Goal: Task Accomplishment & Management: Manage account settings

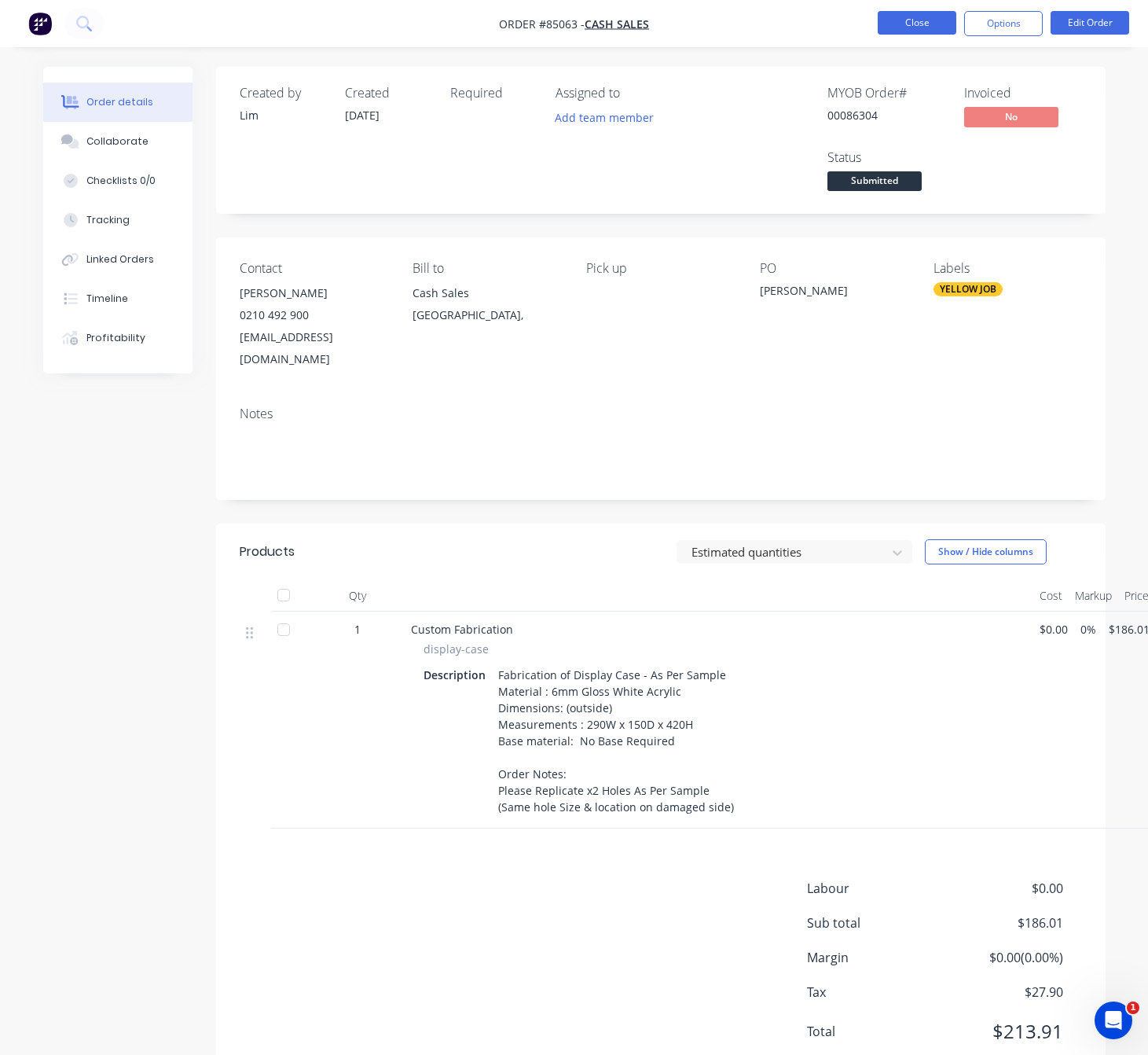
click at [901, 19] on button "Close" at bounding box center [916, 23] width 79 height 23
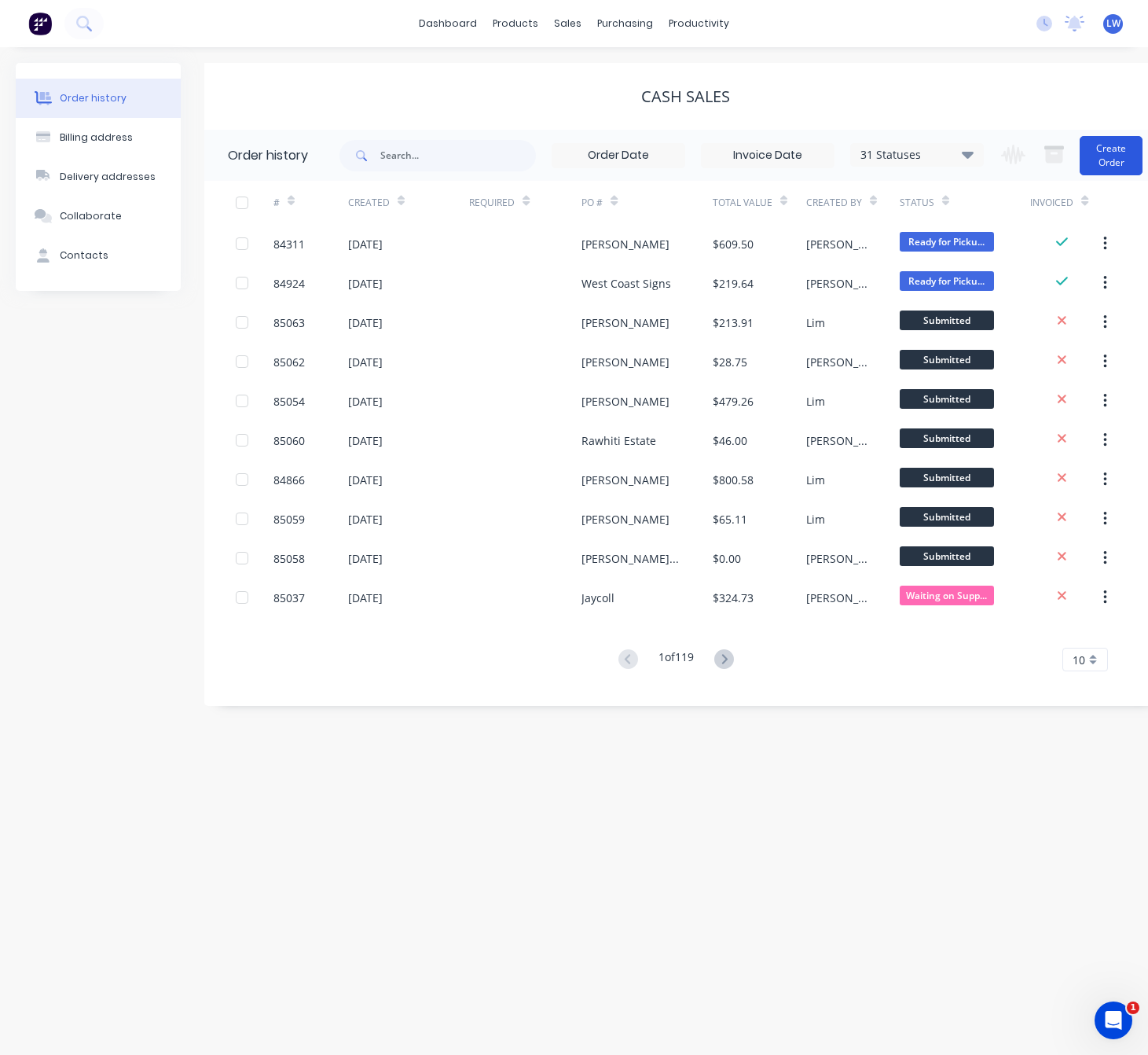
click at [1116, 163] on button "Create Order" at bounding box center [1112, 155] width 63 height 40
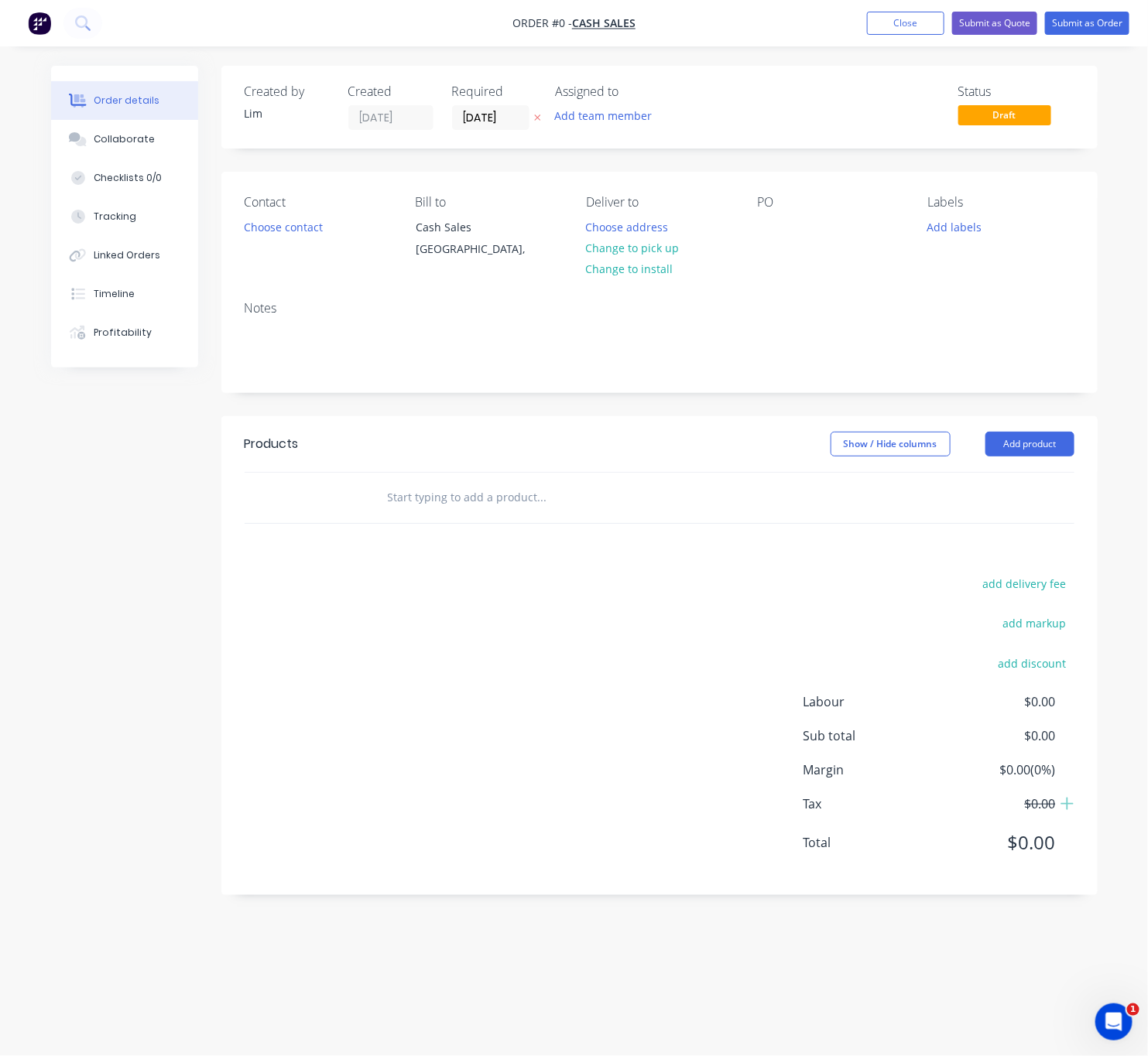
click at [541, 124] on div at bounding box center [537, 117] width 16 height 25
click at [537, 121] on icon "button" at bounding box center [537, 118] width 7 height 10
click at [298, 227] on button "Choose contact" at bounding box center [282, 226] width 95 height 21
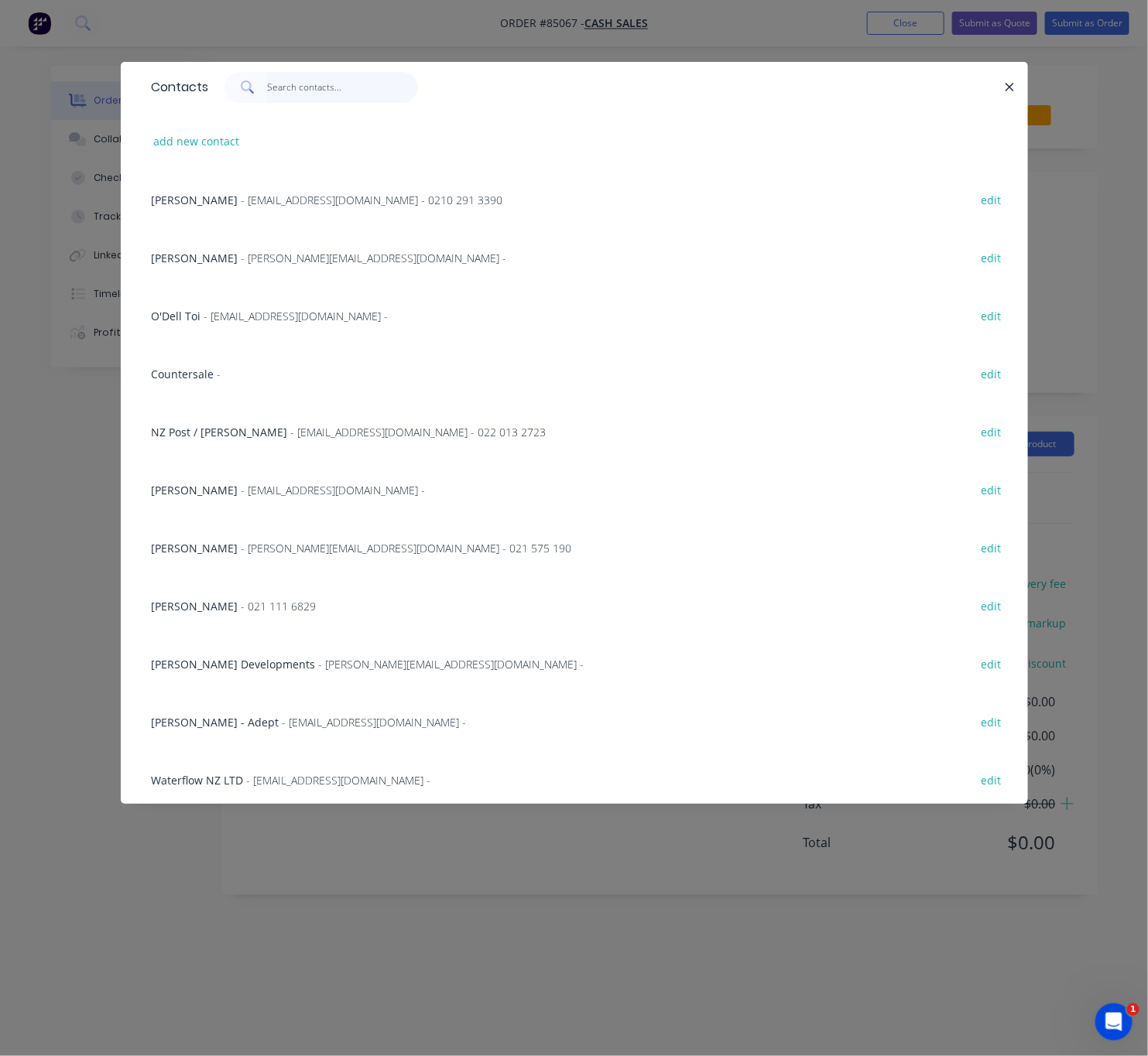
click at [313, 81] on input "text" at bounding box center [342, 87] width 151 height 31
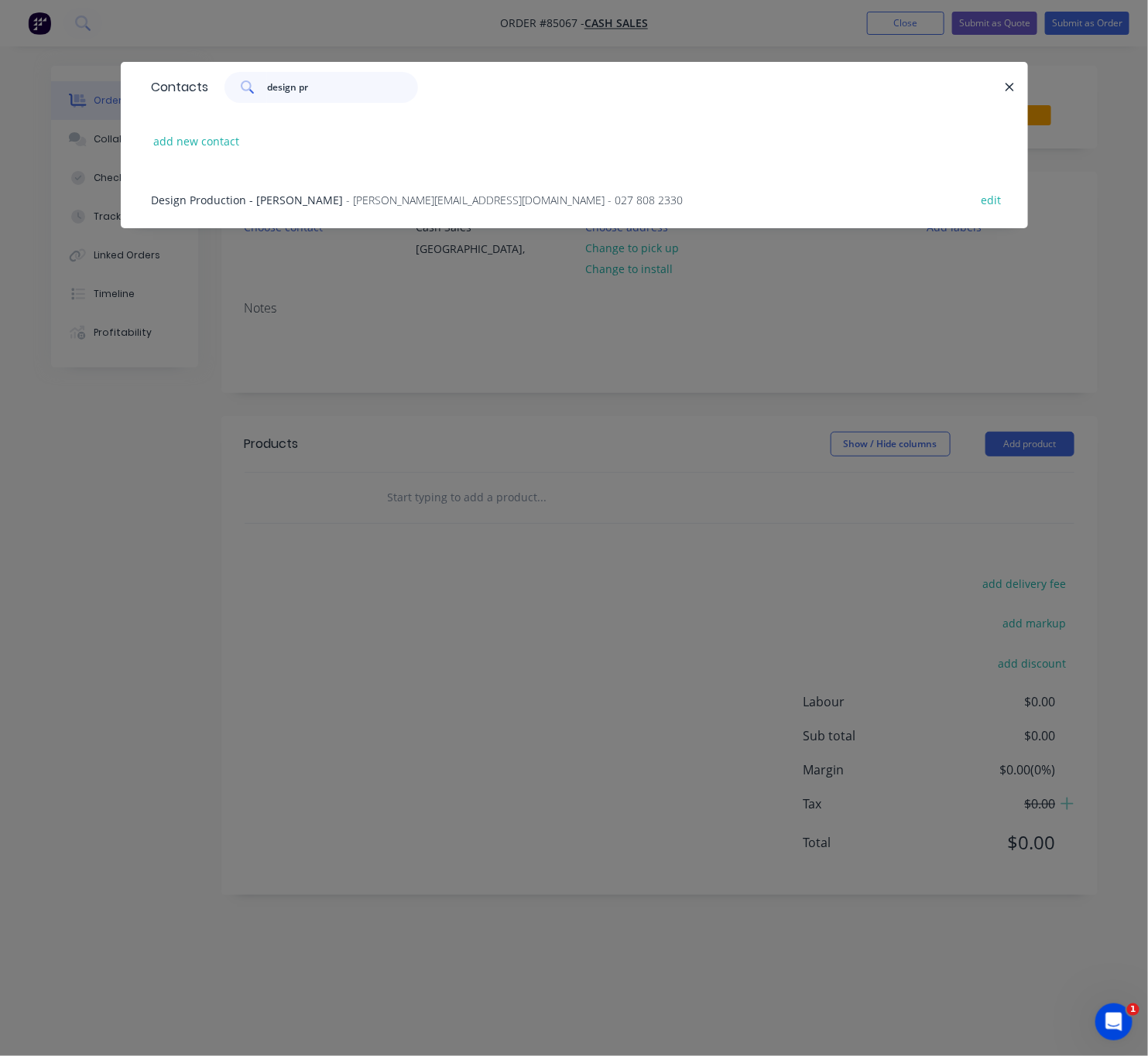
type input "design pro"
click at [393, 186] on div "Design Production - [PERSON_NAME] - [PERSON_NAME][EMAIL_ADDRESS][DOMAIN_NAME] -…" at bounding box center [575, 199] width 861 height 58
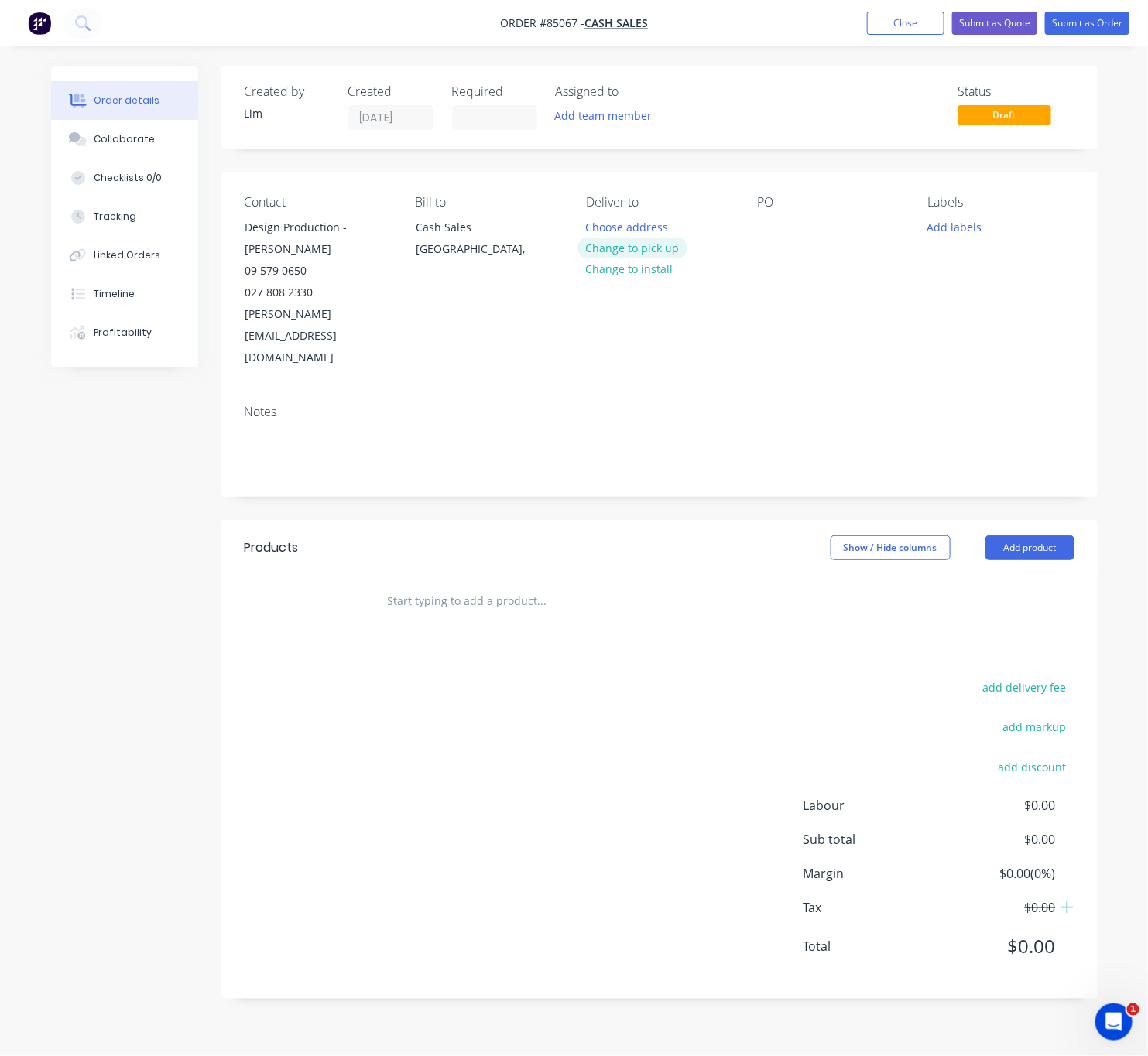
click at [659, 249] on button "Change to pick up" at bounding box center [632, 248] width 110 height 21
drag, startPoint x: 772, startPoint y: 227, endPoint x: 780, endPoint y: 226, distance: 8.1
click at [772, 226] on div at bounding box center [769, 227] width 25 height 22
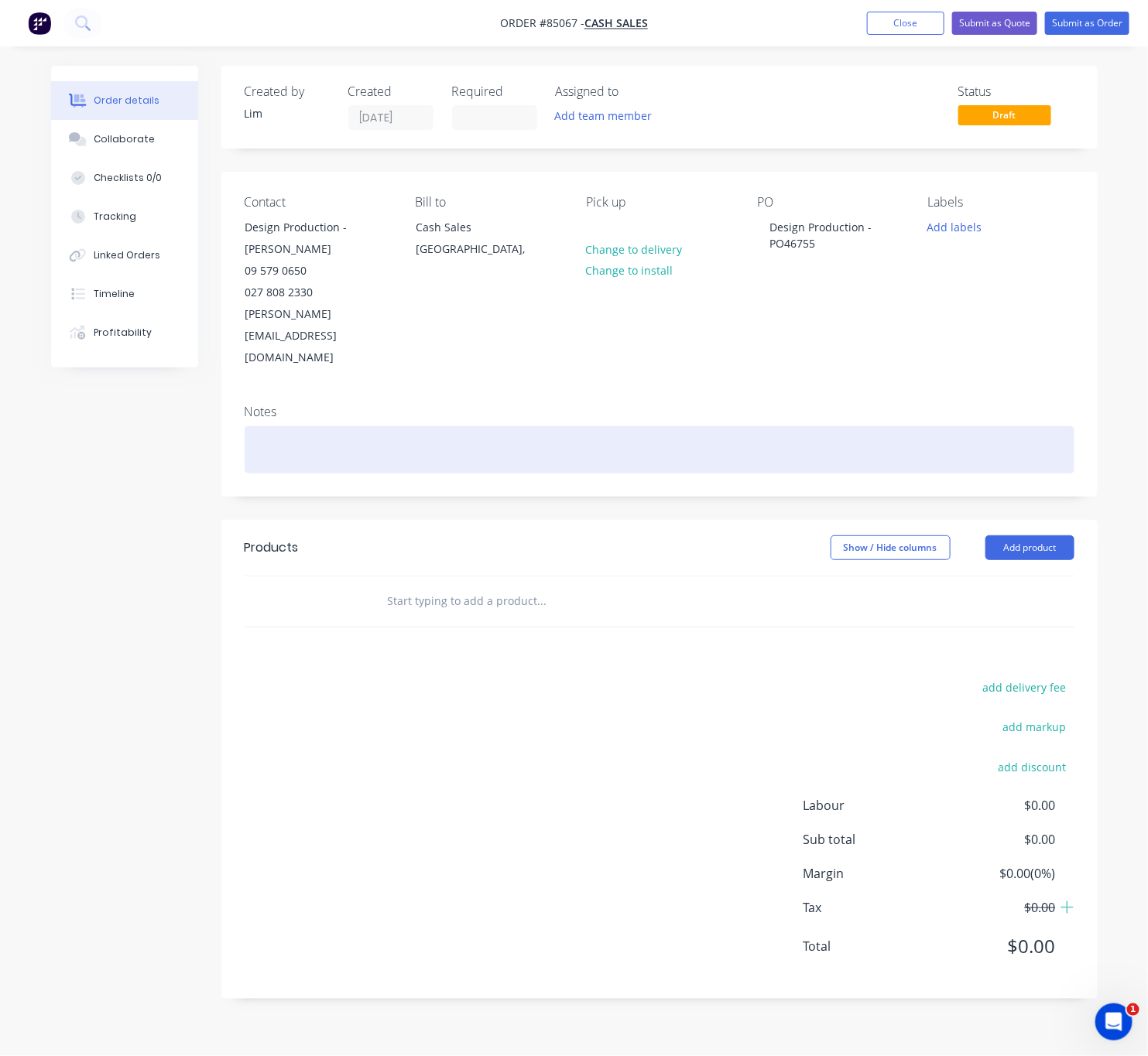
drag, startPoint x: 769, startPoint y: 387, endPoint x: 774, endPoint y: 404, distance: 17.7
click at [771, 426] on div at bounding box center [659, 449] width 830 height 47
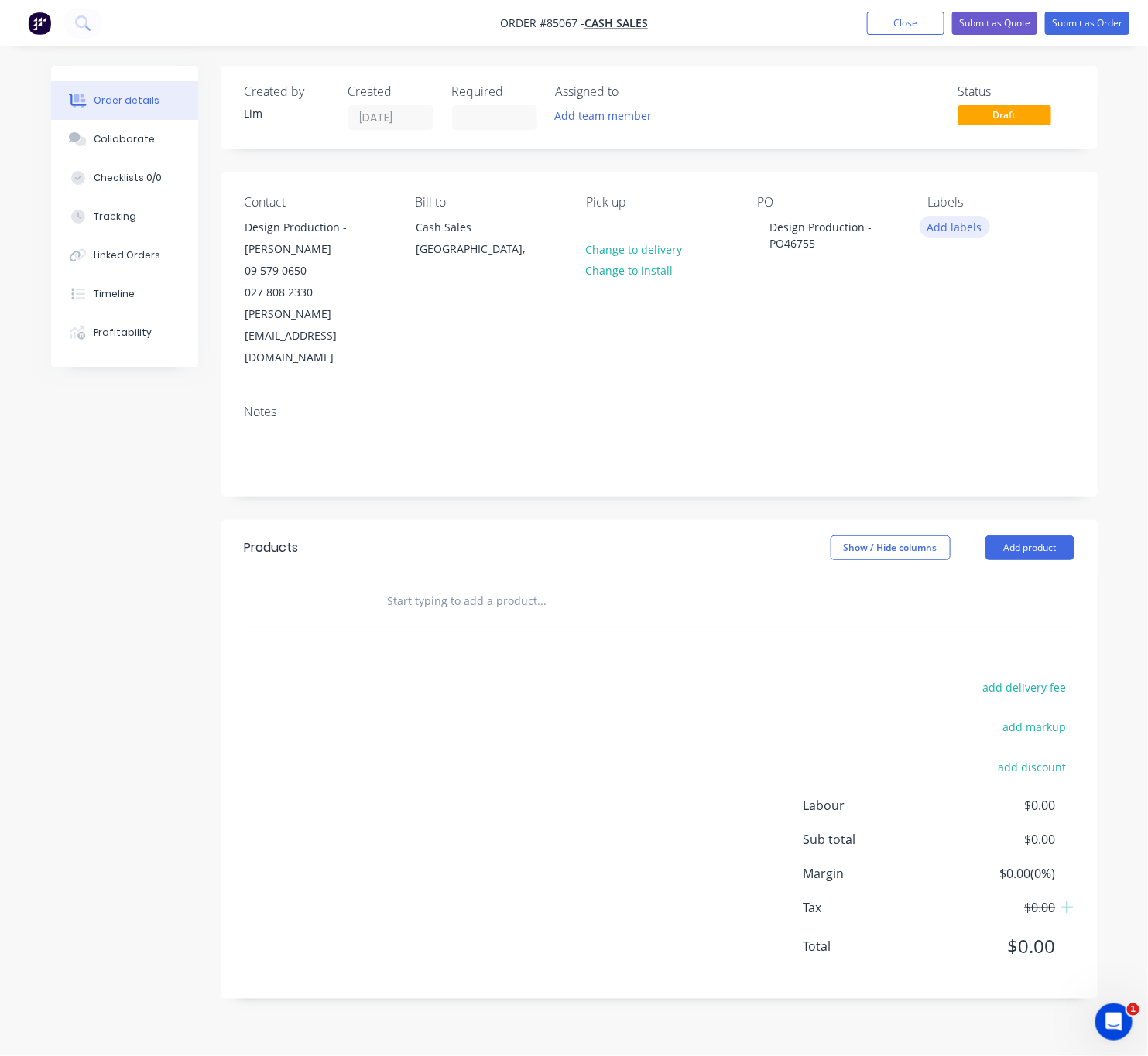
click at [939, 221] on button "Add labels" at bounding box center [954, 226] width 71 height 21
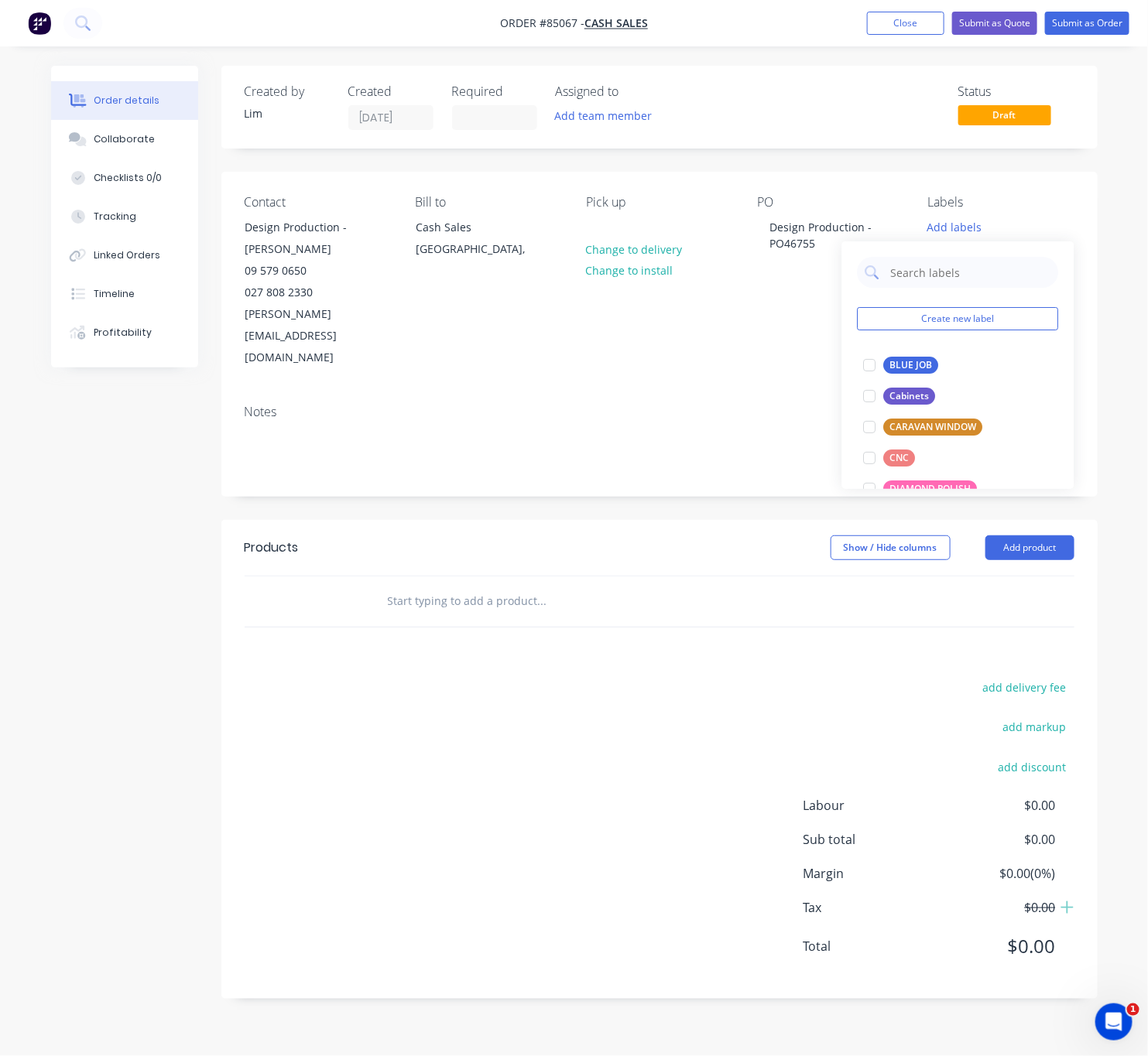
drag, startPoint x: 926, startPoint y: 363, endPoint x: 627, endPoint y: 591, distance: 376.0
click at [924, 363] on div "BLUE JOB" at bounding box center [911, 365] width 55 height 17
click at [593, 677] on div "add delivery fee add markup add discount Labour $0.00 Sub total $0.00 Margin $0…" at bounding box center [659, 826] width 830 height 299
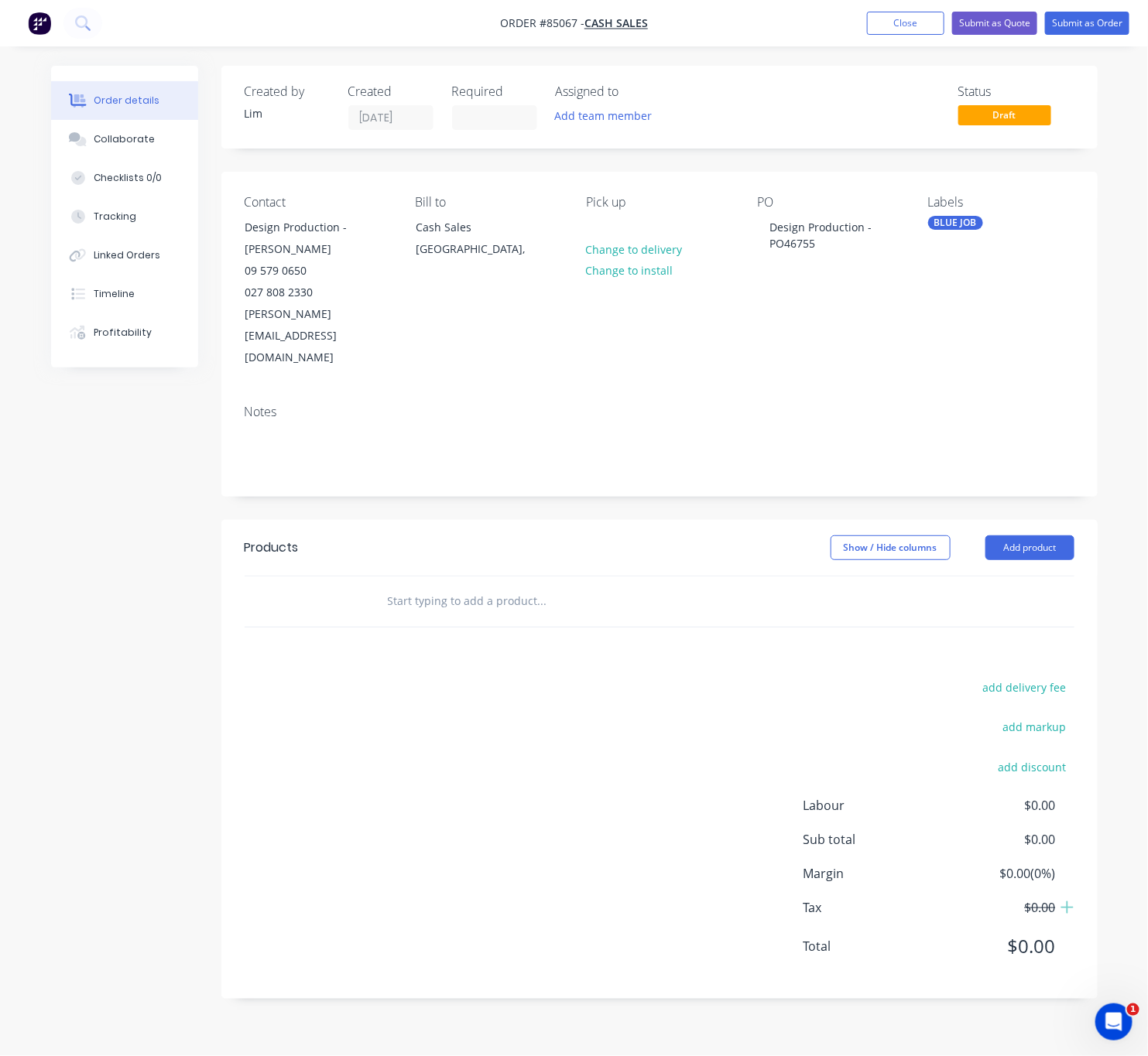
click at [528, 586] on input "text" at bounding box center [541, 601] width 309 height 31
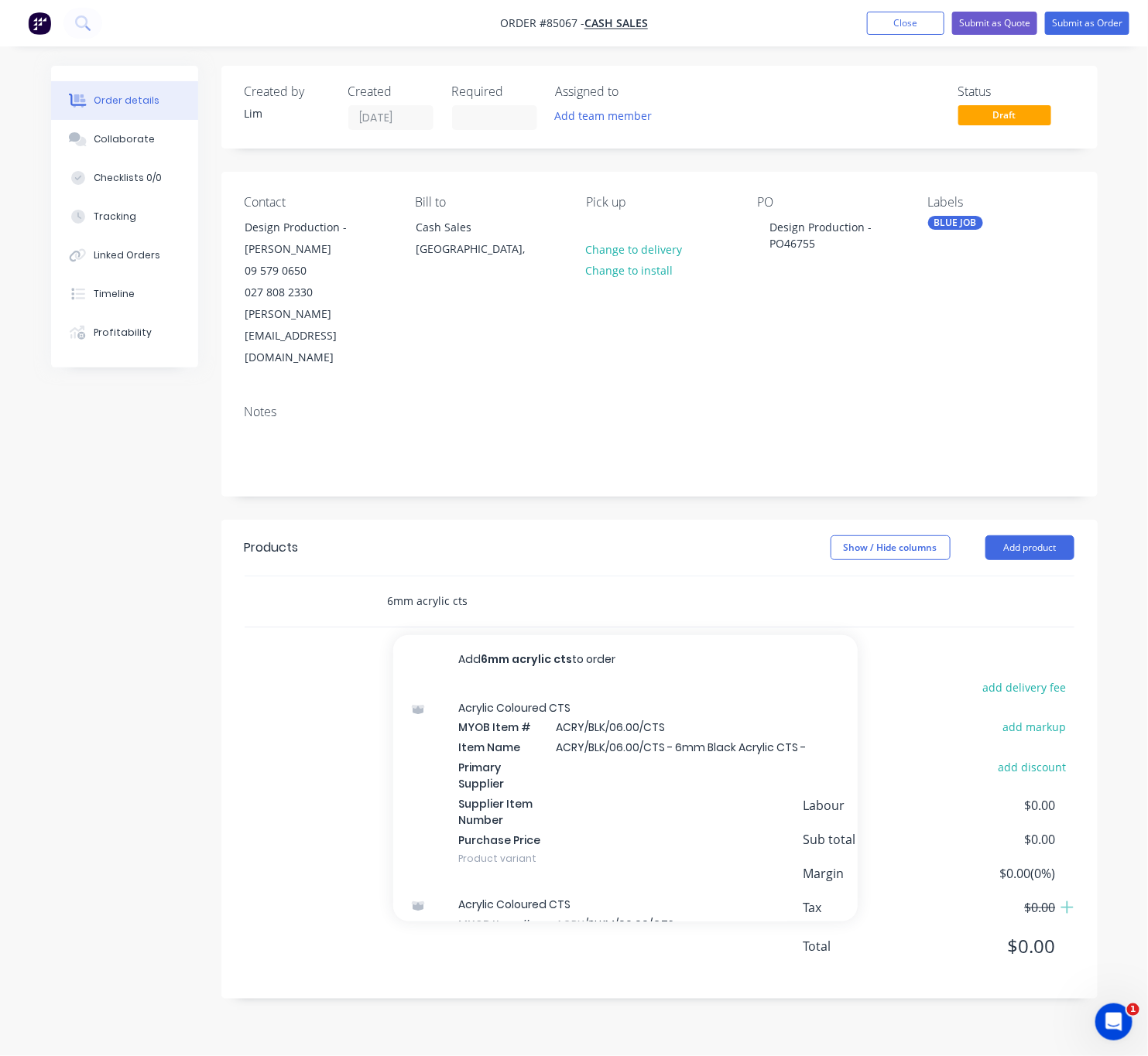
drag, startPoint x: 362, startPoint y: 571, endPoint x: 296, endPoint y: 573, distance: 66.0
click at [296, 576] on div "6mm acrylic cts Add 6mm acrylic cts to order Acrylic Coloured CTS MYOB Item # A…" at bounding box center [659, 601] width 830 height 50
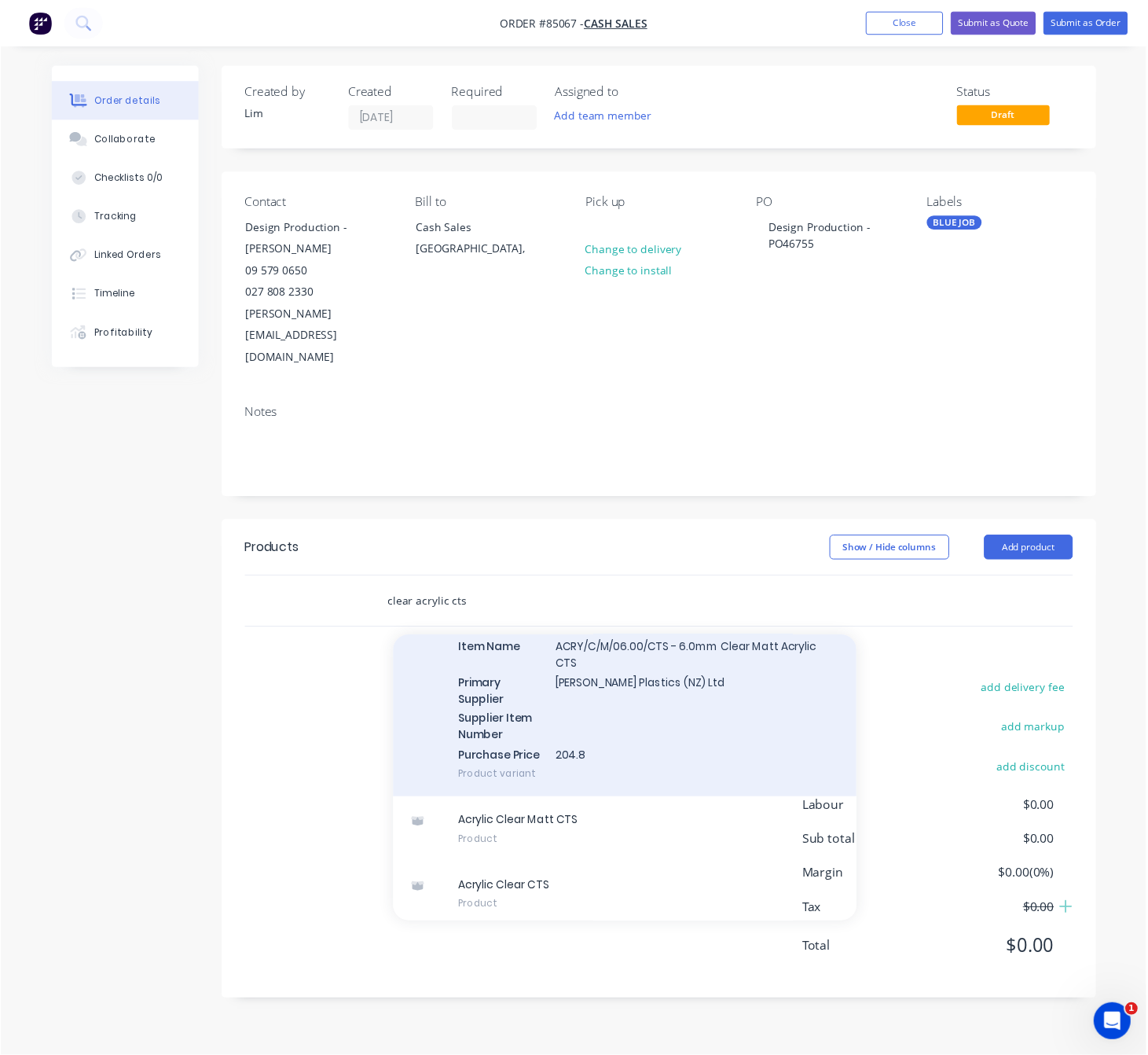
scroll to position [540, 0]
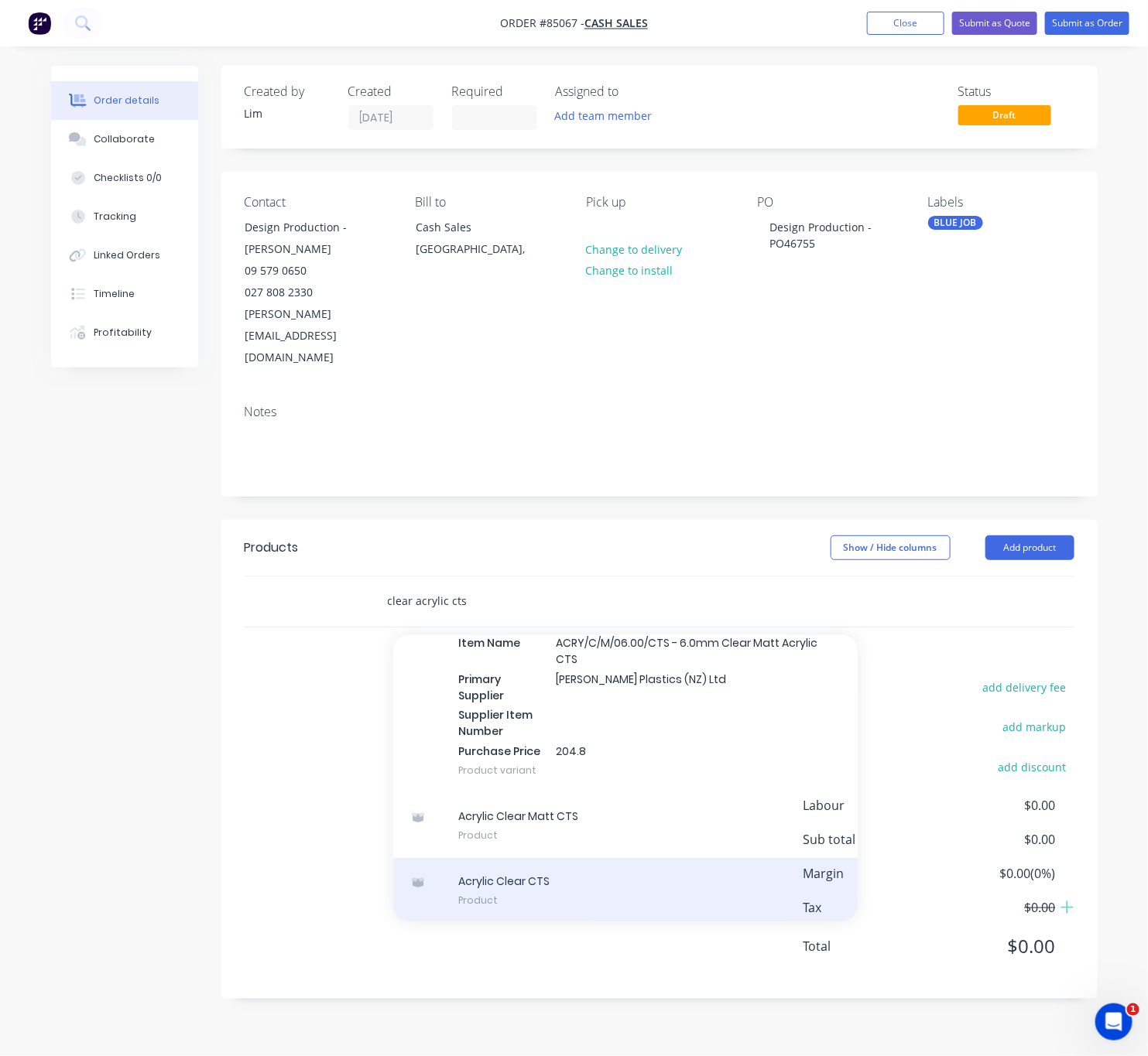
type input "clear acrylic cts"
click at [637, 858] on div "Acrylic Clear CTS Product" at bounding box center [625, 891] width 464 height 65
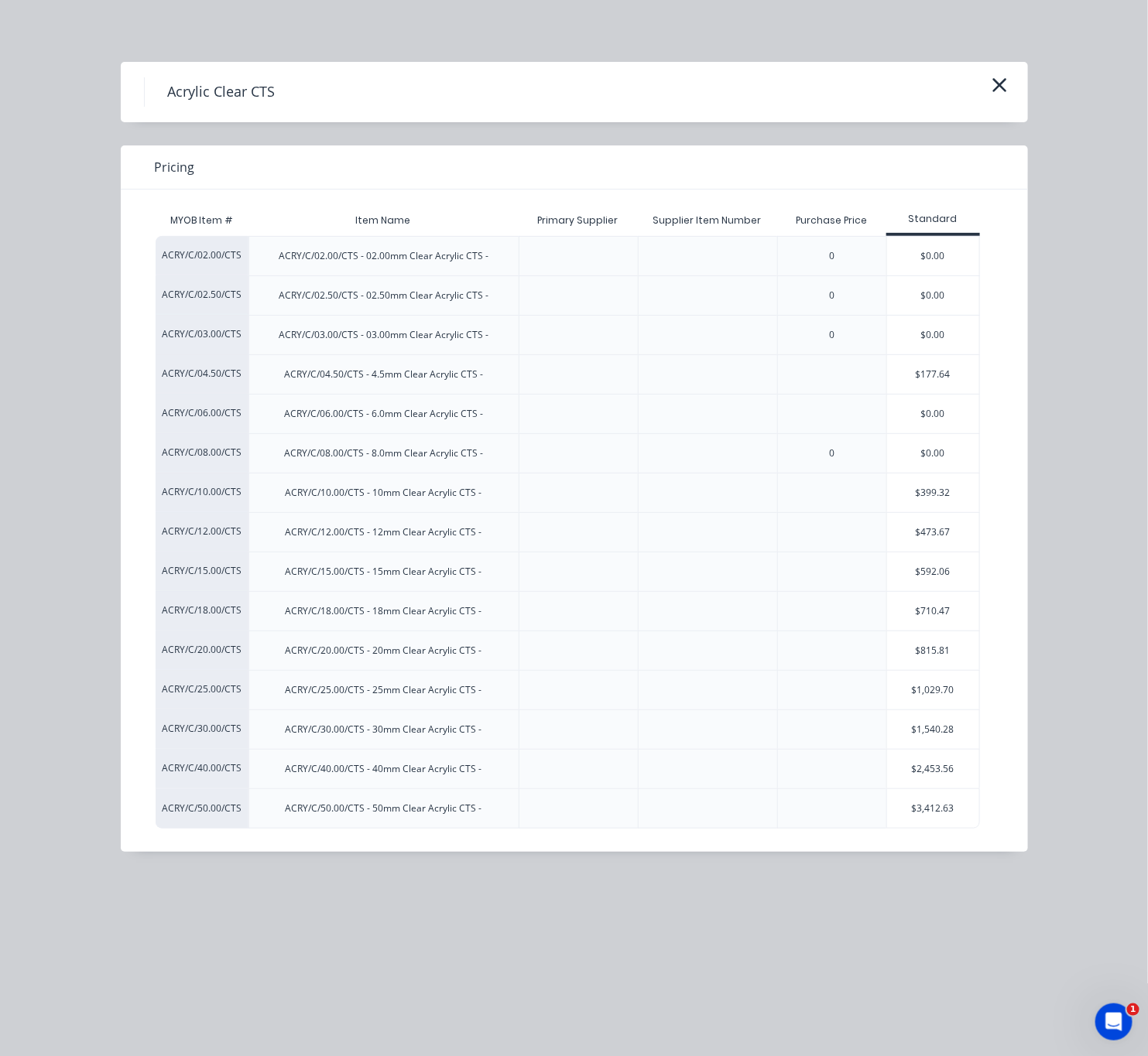
click at [904, 415] on div "$0.00" at bounding box center [934, 414] width 92 height 39
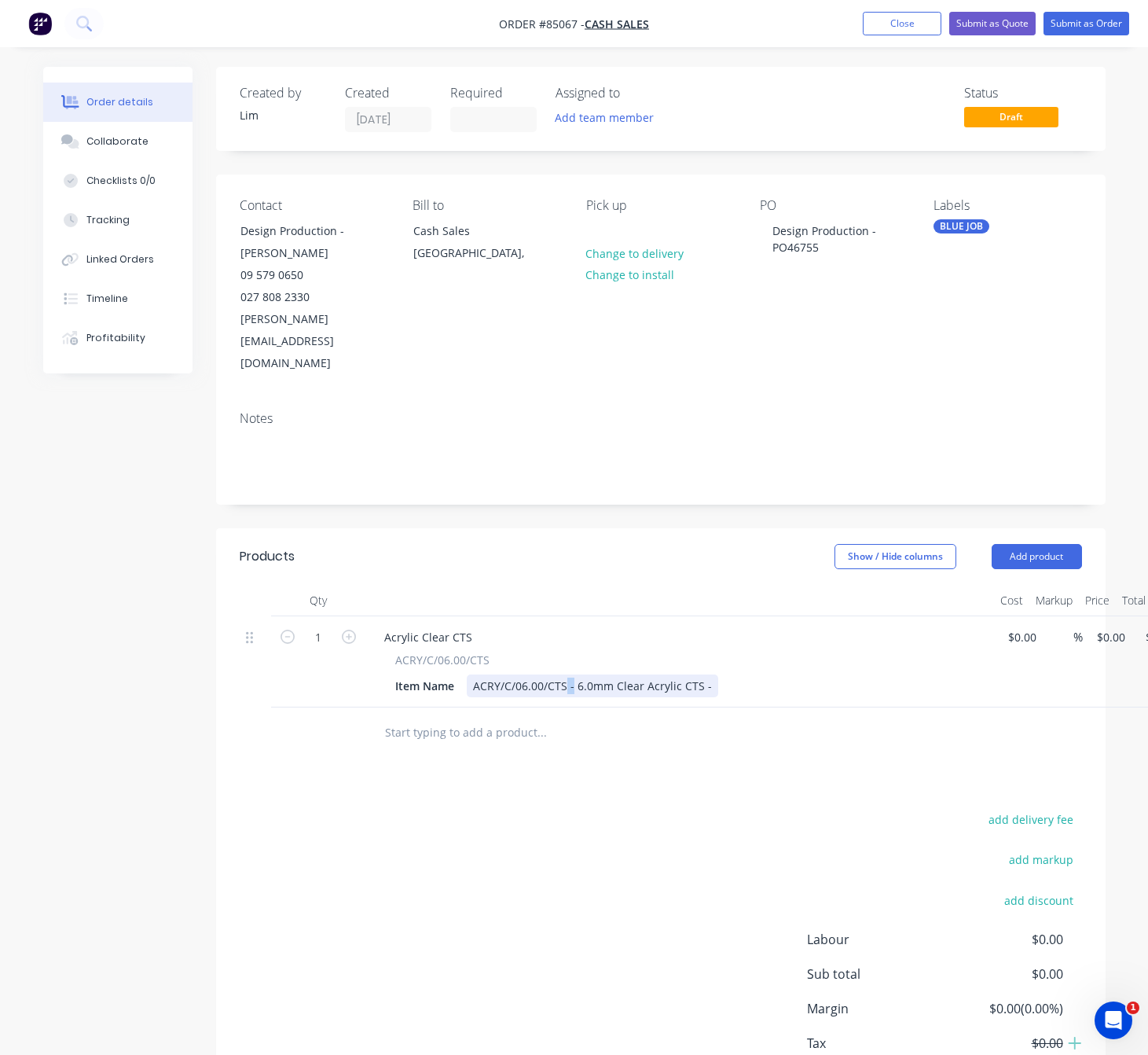
click at [566, 674] on div "ACRY/C/06.00/CTS - 6.0mm Clear Acrylic CTS -" at bounding box center [593, 686] width 252 height 23
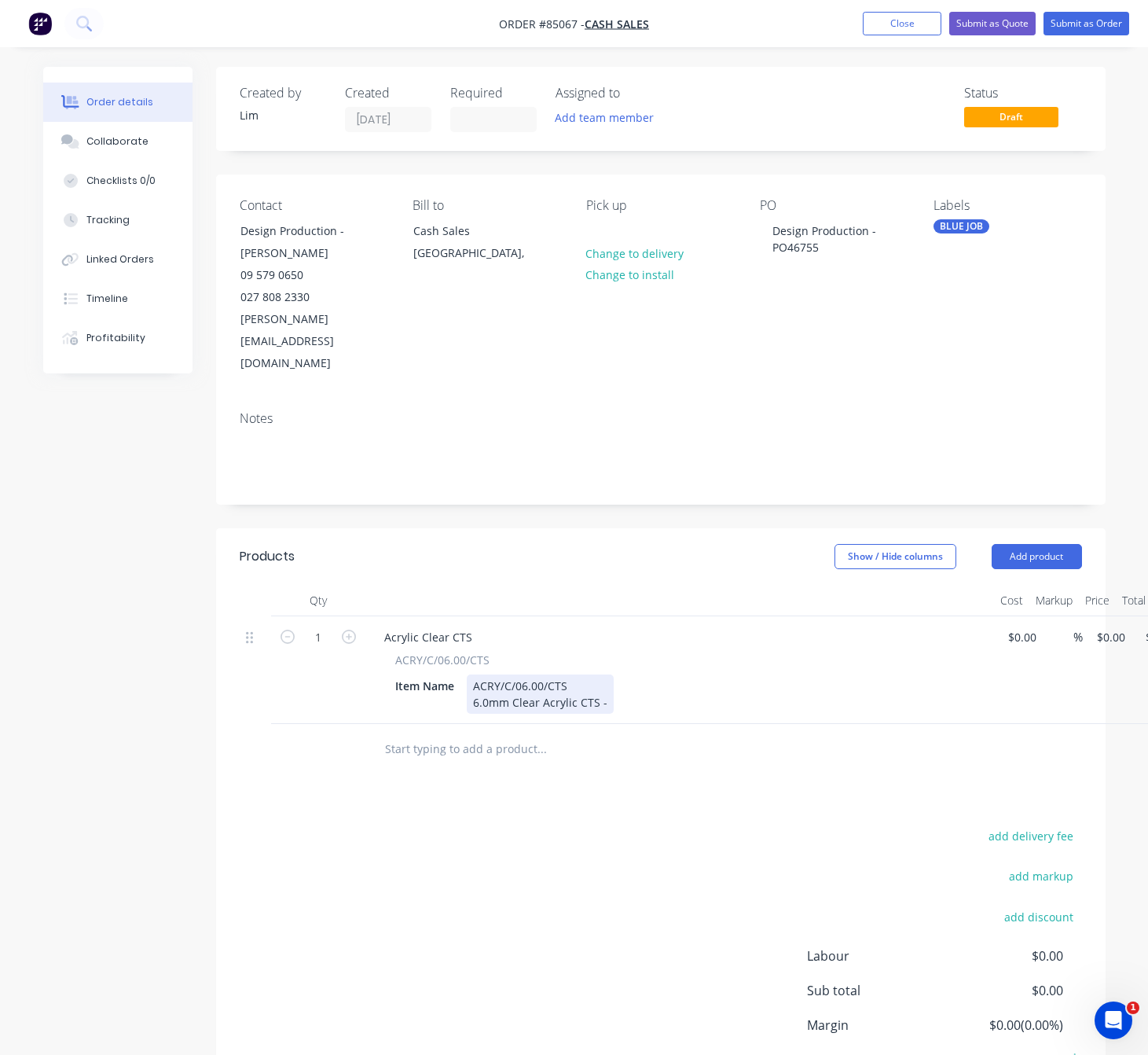
click at [608, 674] on div "ACRY/C/06.00/CTS 6.0mm Clear Acrylic CTS -" at bounding box center [541, 694] width 147 height 40
click at [580, 674] on div "ACRY/C/06.00/CTS 6.0mm Clear Acrylic CTS - 821 x 2490" at bounding box center [570, 694] width 206 height 40
click at [631, 825] on div "add delivery fee add markup add discount Labour $0.00 Sub total $0.00 Margin $0…" at bounding box center [661, 976] width 843 height 304
click at [1109, 626] on input "0" at bounding box center [1113, 637] width 36 height 23
type input "$298.56"
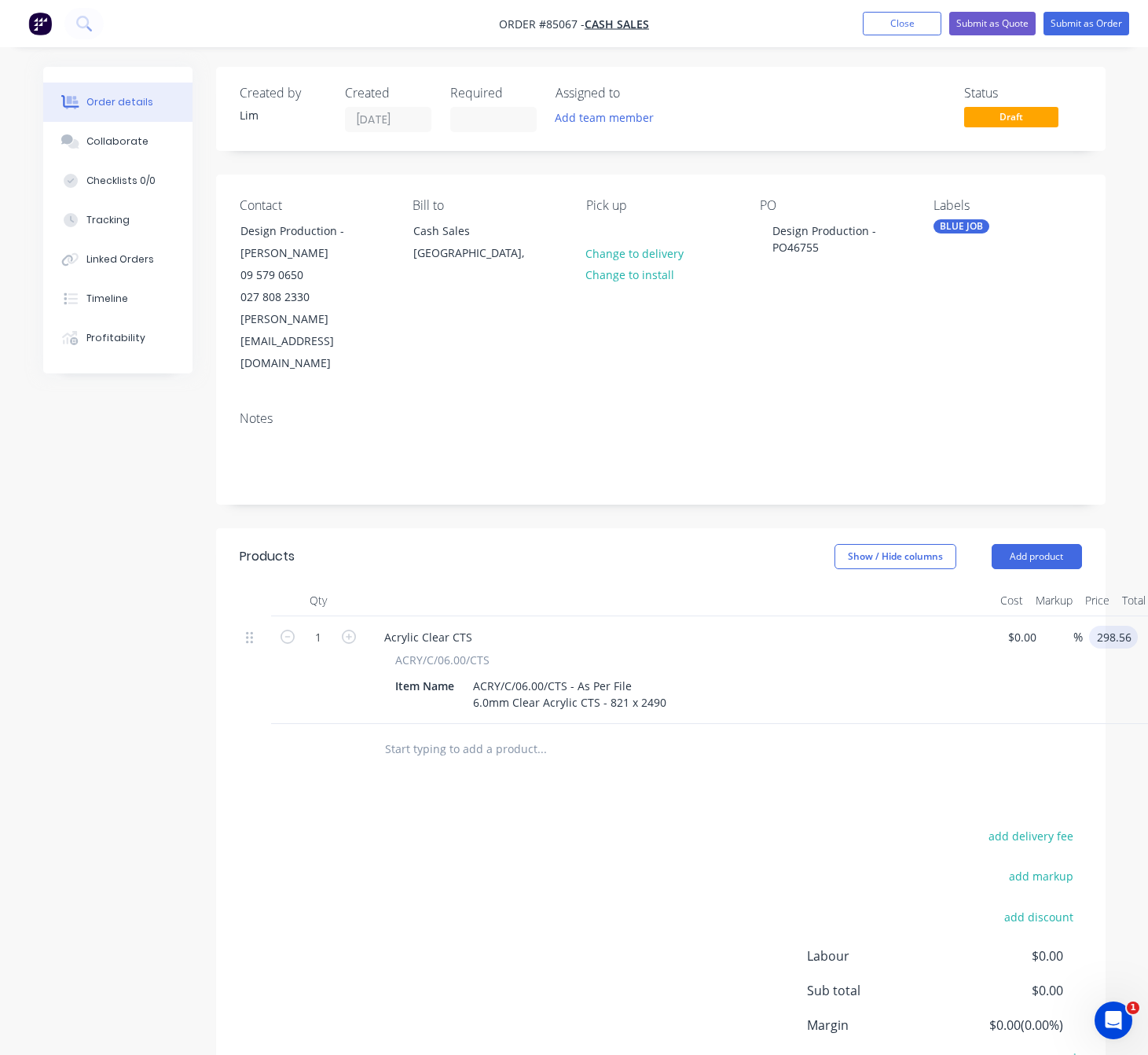
type input "$298.56"
click at [474, 825] on div "add delivery fee add markup add discount Labour $0.00 Sub total $298.56 Margin …" at bounding box center [661, 976] width 843 height 304
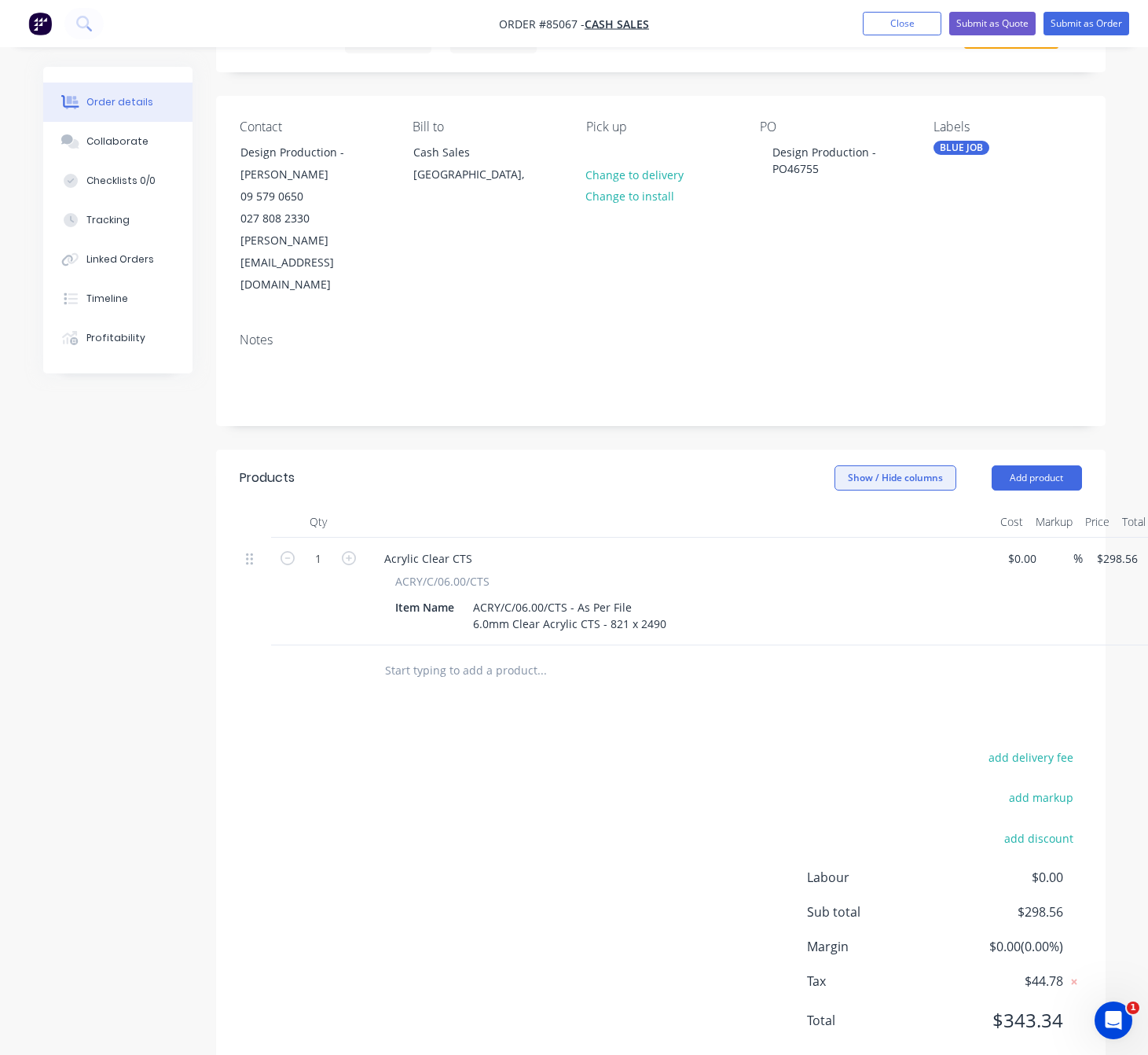
scroll to position [0, 0]
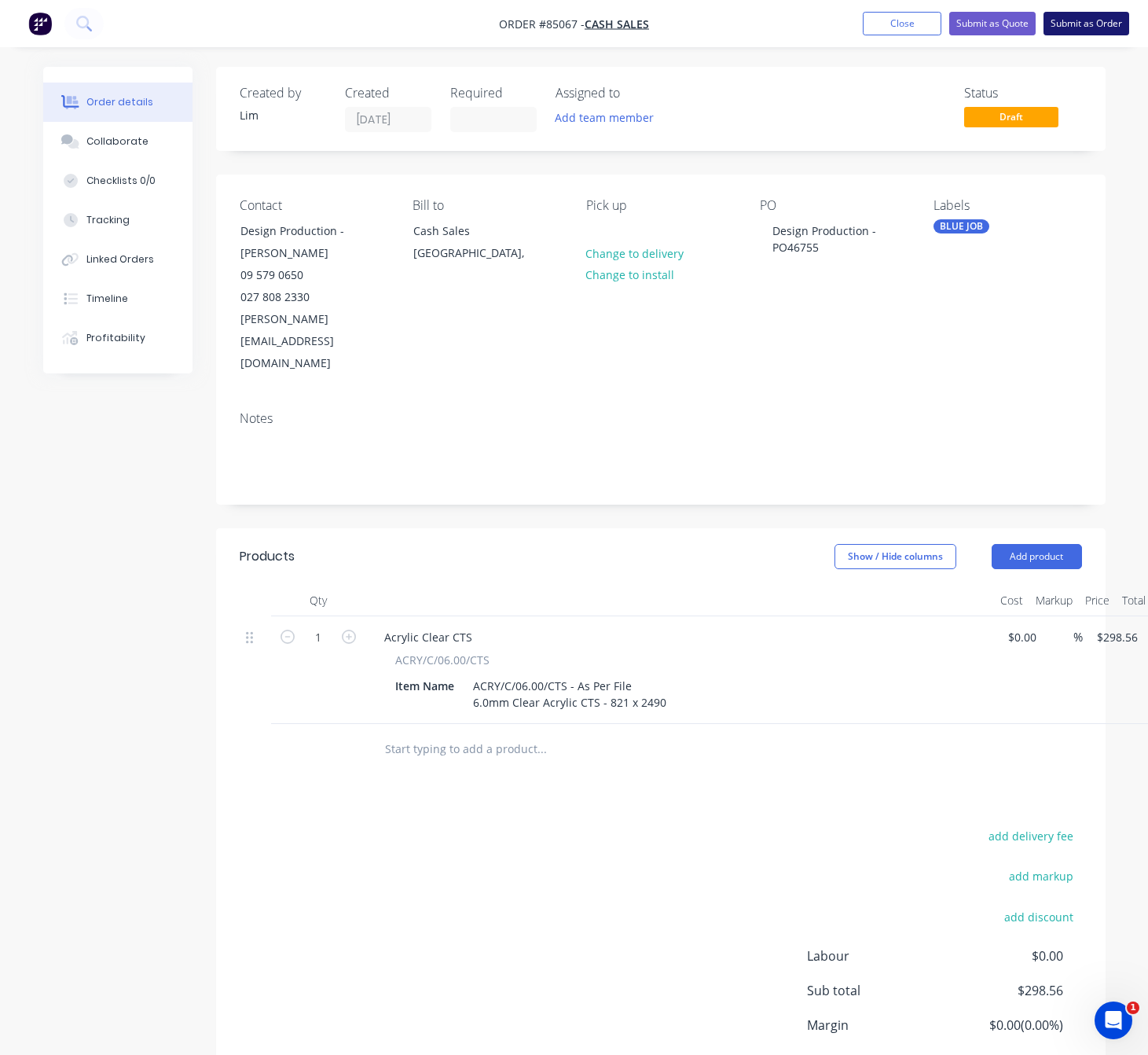
click at [1092, 19] on button "Submit as Order" at bounding box center [1086, 23] width 86 height 23
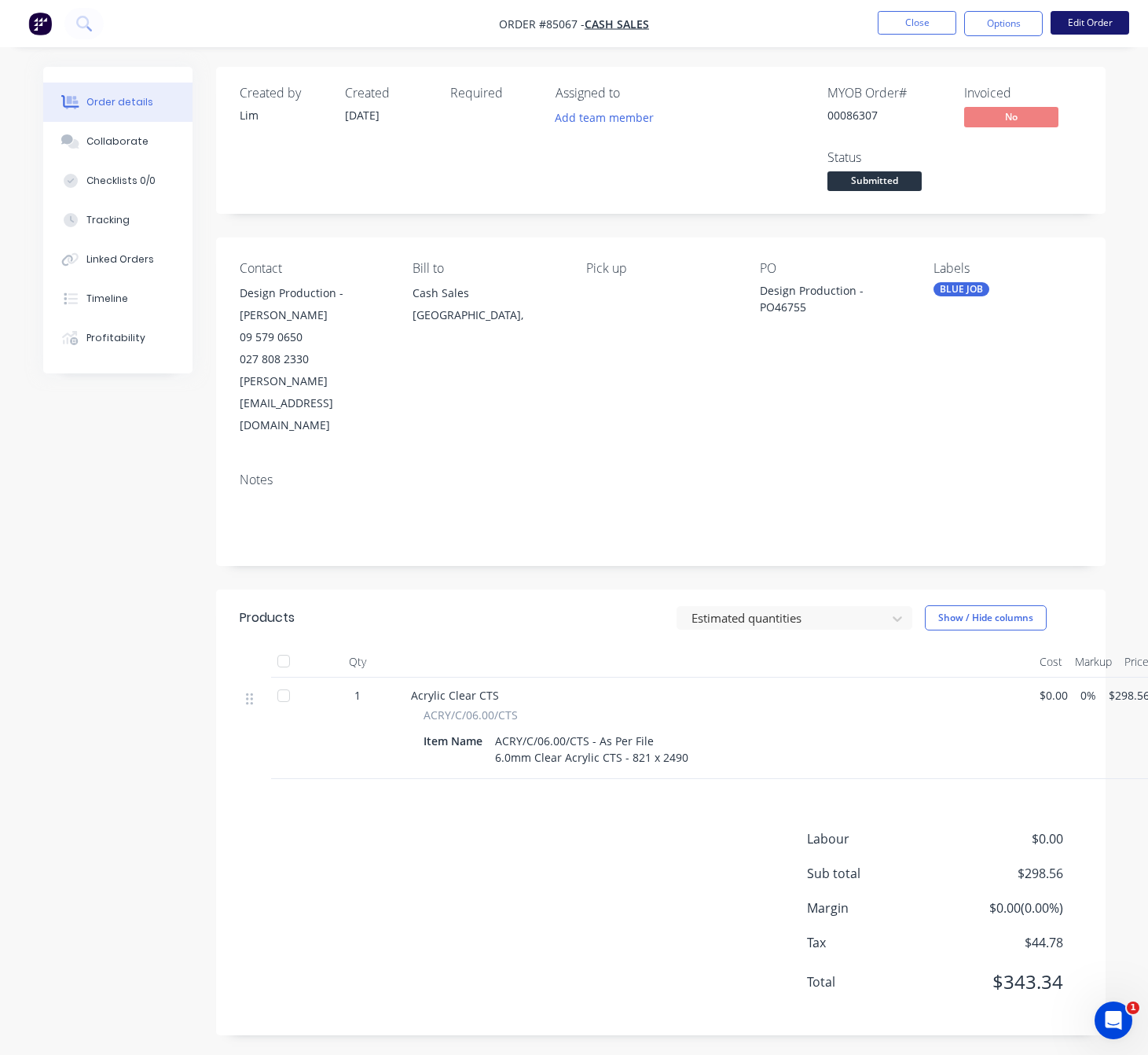
click at [1103, 24] on button "Edit Order" at bounding box center [1090, 23] width 79 height 23
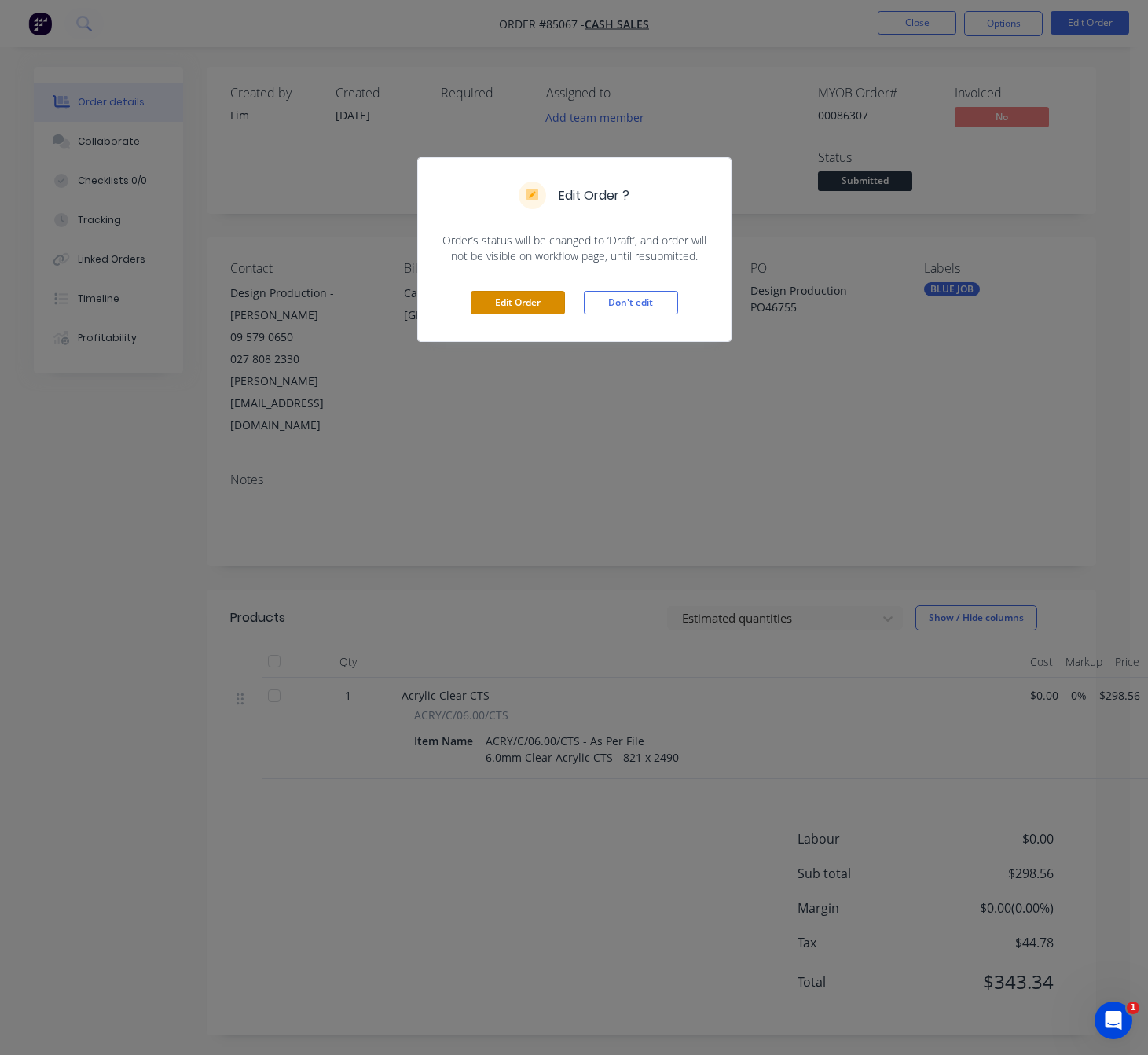
click at [528, 310] on button "Edit Order" at bounding box center [518, 302] width 94 height 23
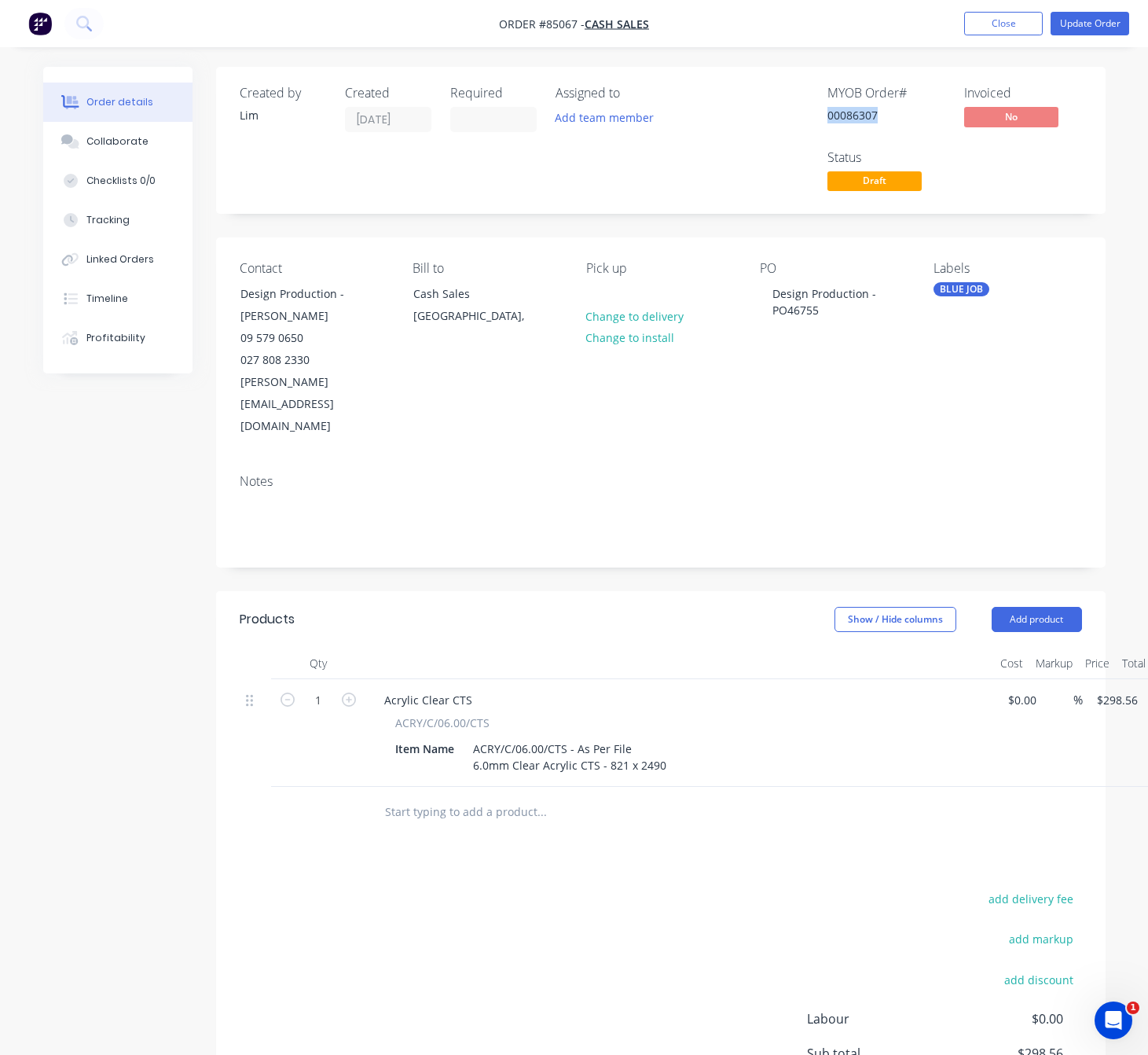
drag, startPoint x: 871, startPoint y: 109, endPoint x: 823, endPoint y: 108, distance: 48.0
click at [823, 108] on div "MYOB Order # 00086307 Invoiced No Status Draft" at bounding box center [898, 140] width 369 height 109
copy div "00086307"
click at [659, 738] on div "ACRY/C/06.00/CTS - As Per File 6.0mm Clear Acrylic CTS - 821 x 2490" at bounding box center [570, 757] width 206 height 40
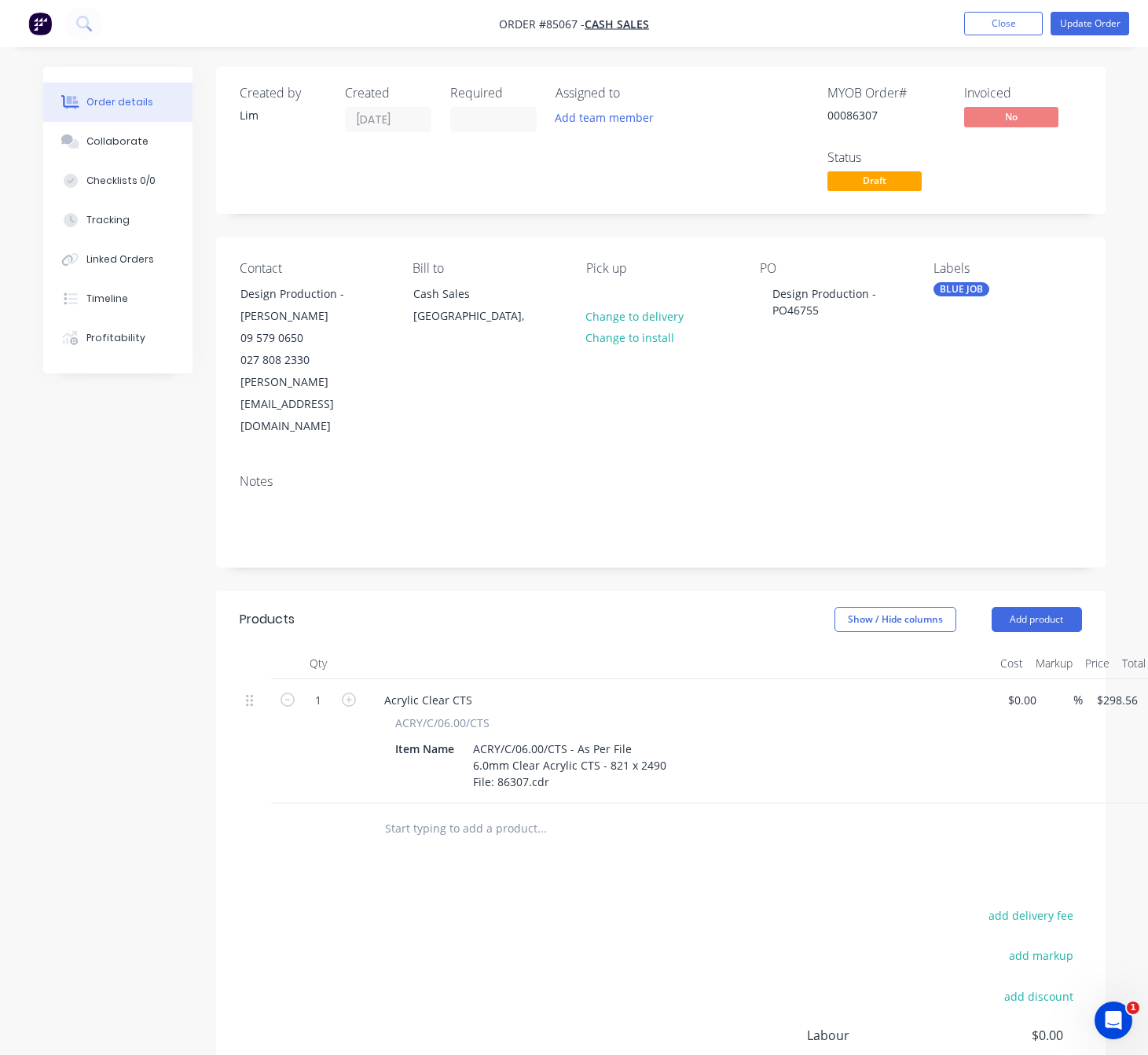
click at [600, 904] on div "add delivery fee add markup add discount Labour $0.00 Sub total $298.56 Margin …" at bounding box center [661, 1056] width 843 height 304
click at [679, 848] on div "Products Show / Hide columns Add product Qty Cost Markup Price Total 1 Acrylic …" at bounding box center [661, 911] width 890 height 640
click at [498, 738] on div "ACRY/C/06.00/CTS - As Per File 6.0mm Clear Acrylic CTS - 821 x 2490 File: 86307…" at bounding box center [570, 765] width 206 height 56
click at [685, 904] on div "add delivery fee add markup add discount Labour $0.00 Sub total $298.56 Margin …" at bounding box center [661, 1056] width 843 height 304
click at [1106, 19] on button "Update Order" at bounding box center [1090, 23] width 79 height 23
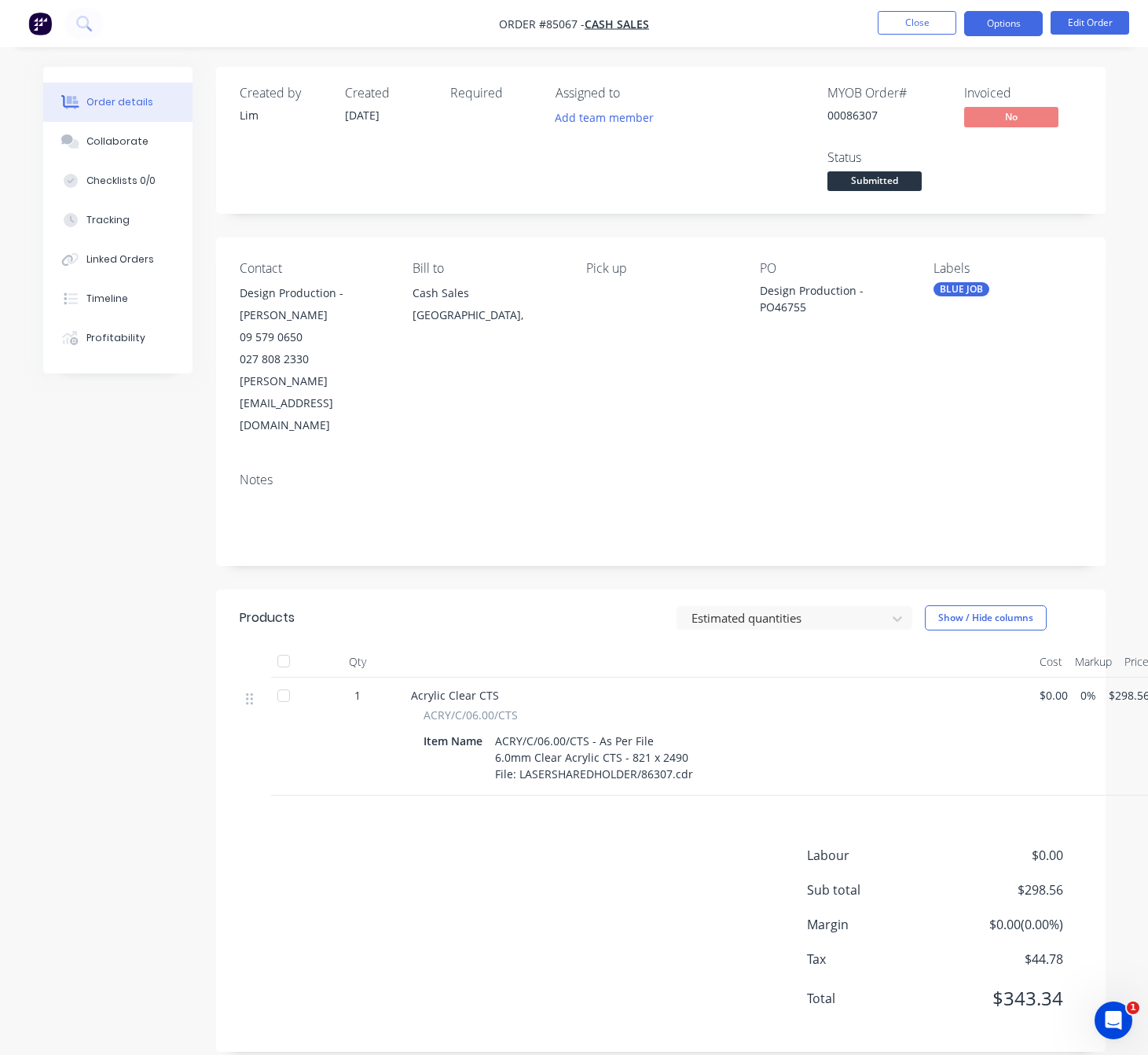
click at [1014, 29] on button "Options" at bounding box center [1003, 23] width 79 height 25
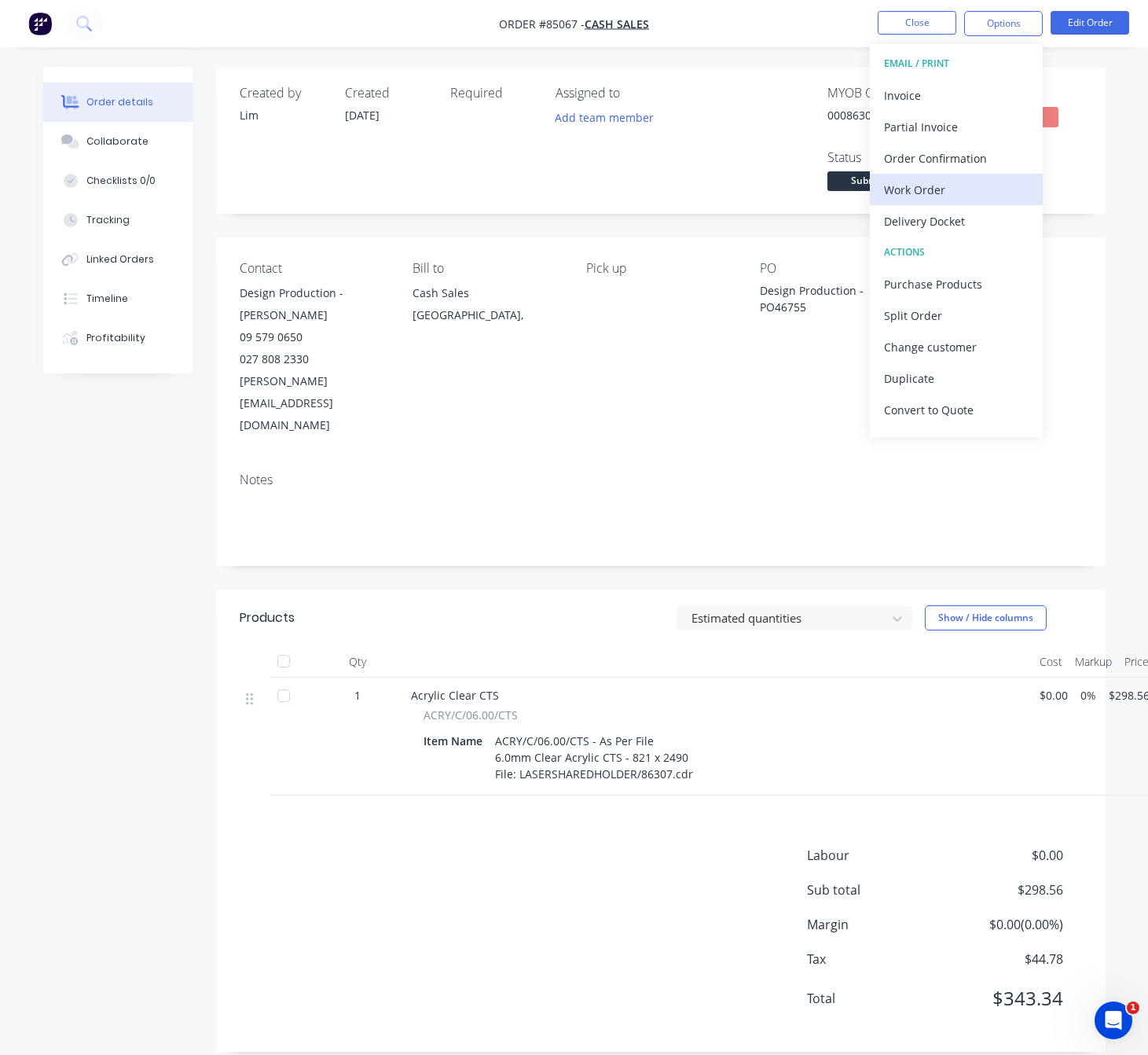
click at [946, 189] on div "Work Order" at bounding box center [956, 189] width 145 height 23
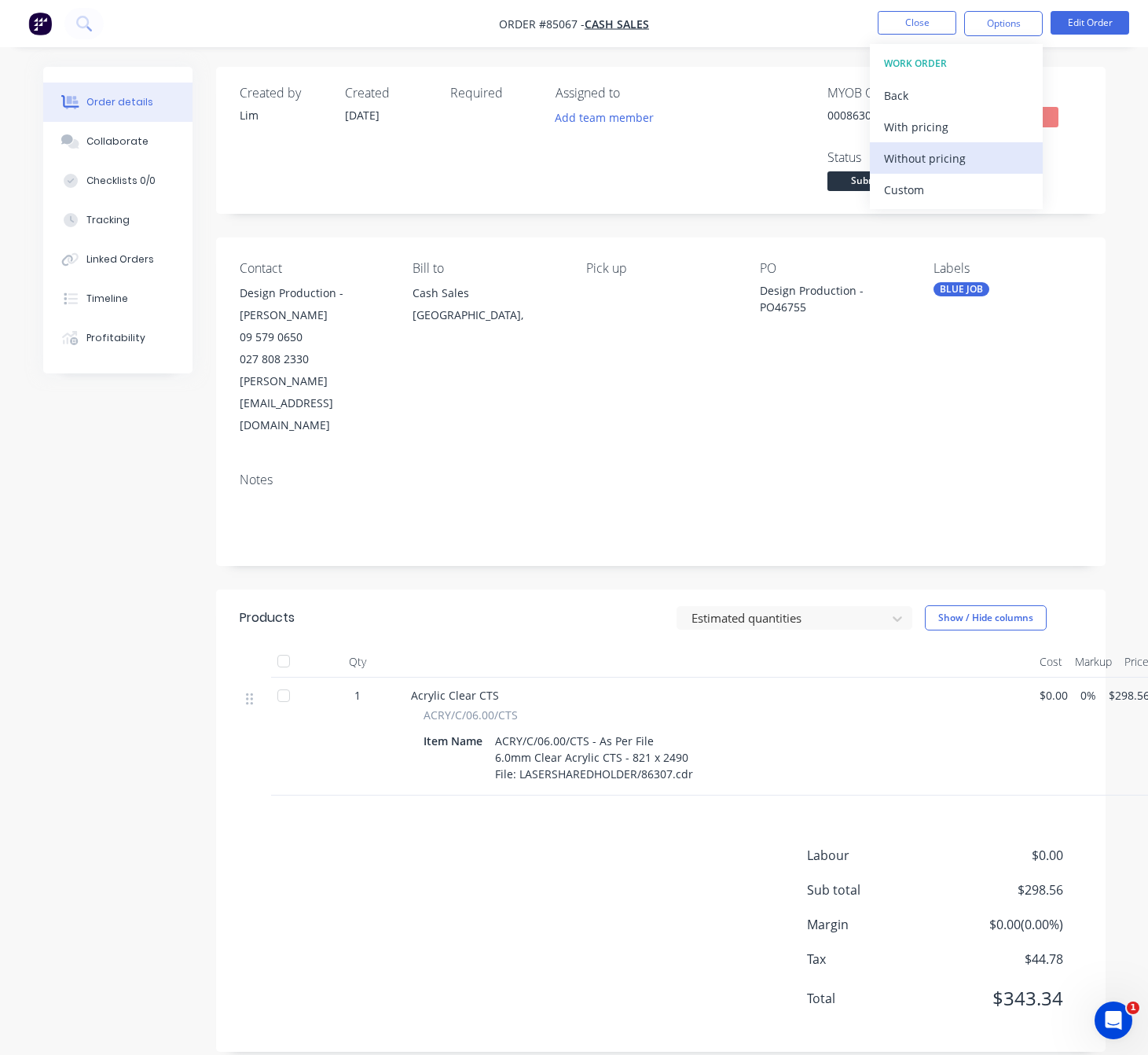
click at [970, 160] on div "Without pricing" at bounding box center [956, 159] width 145 height 23
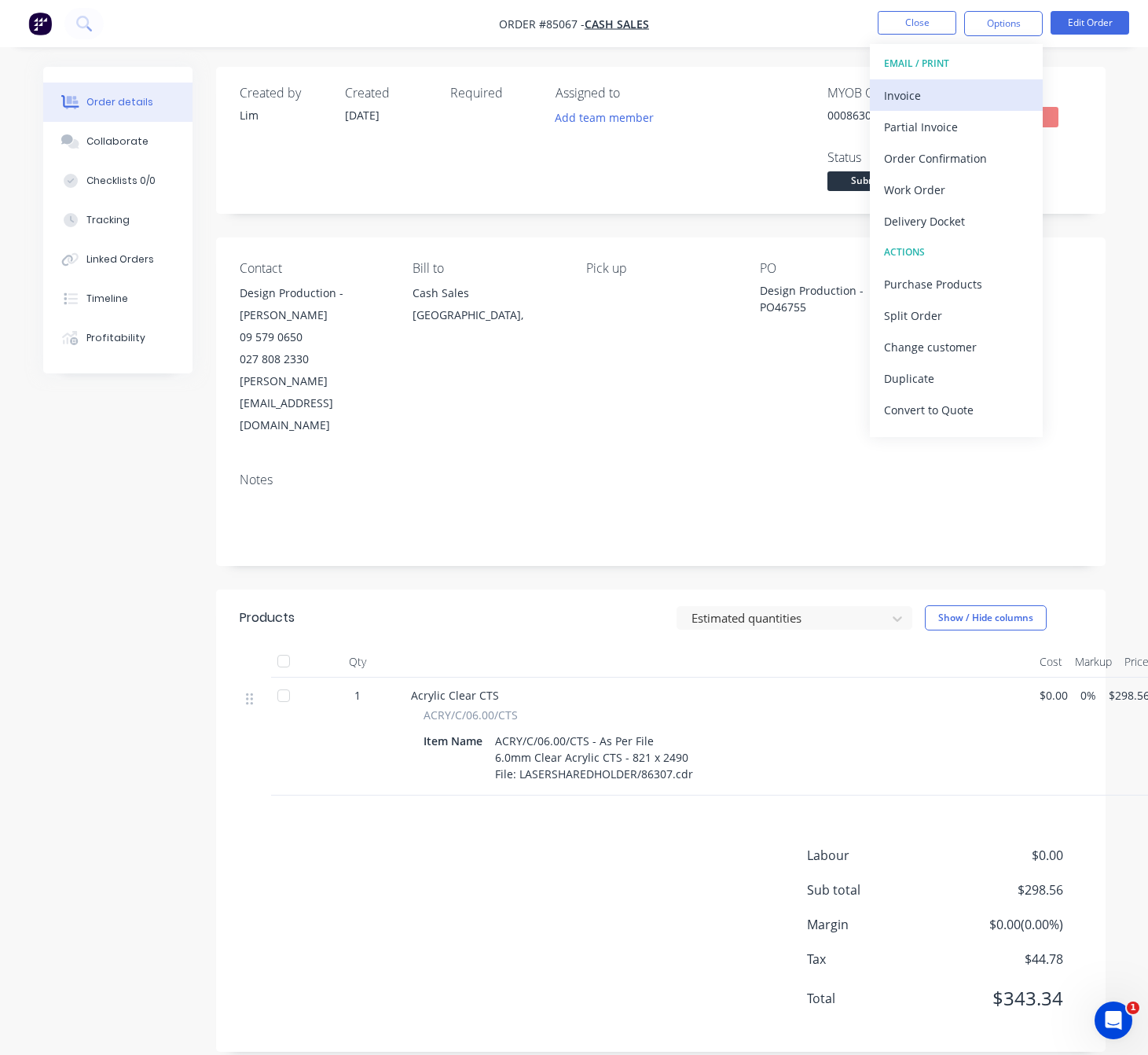
click at [946, 85] on div "Invoice" at bounding box center [956, 96] width 145 height 23
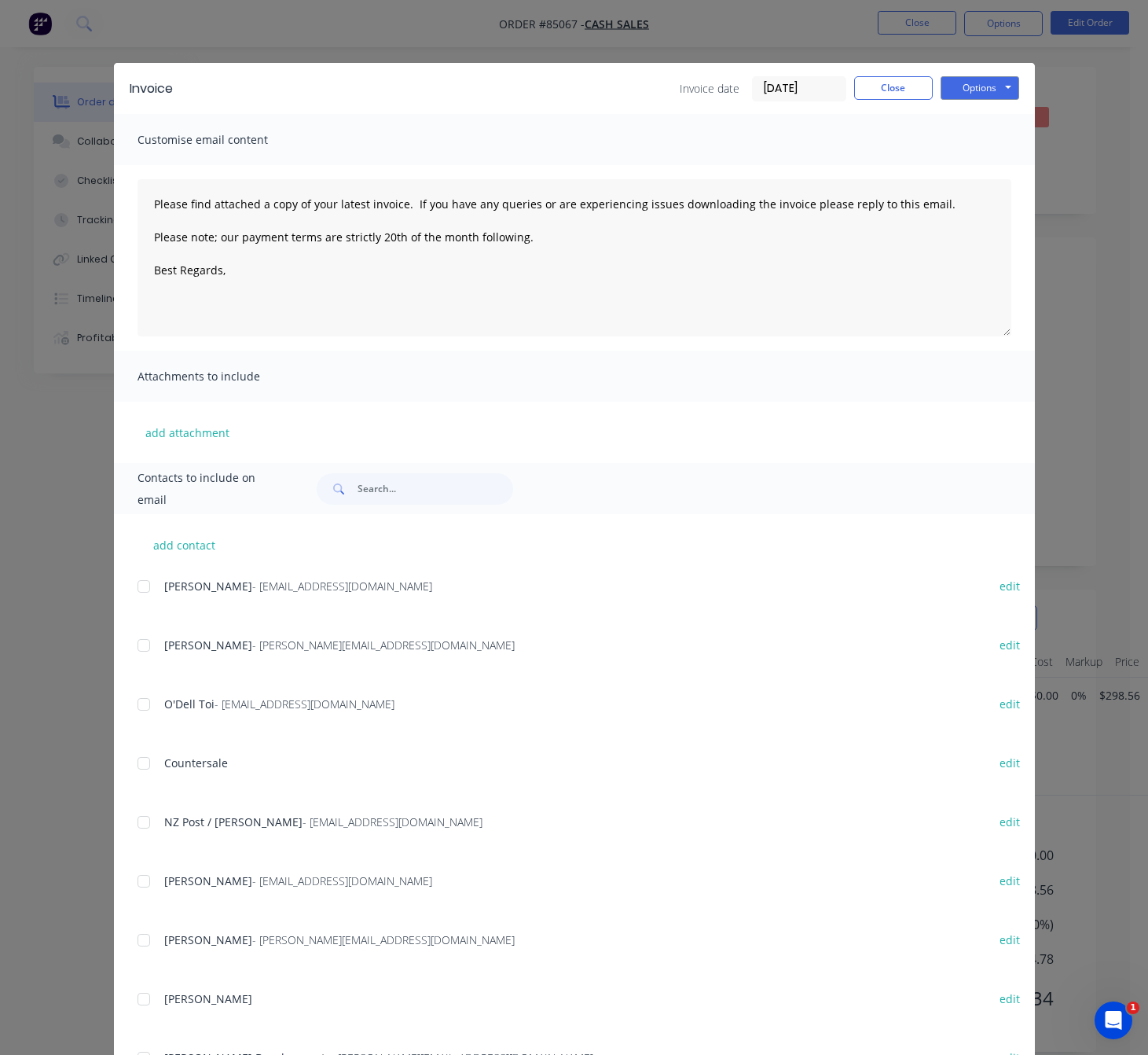
click at [963, 86] on button "Options" at bounding box center [980, 87] width 79 height 23
click at [990, 112] on button "Preview" at bounding box center [991, 116] width 100 height 26
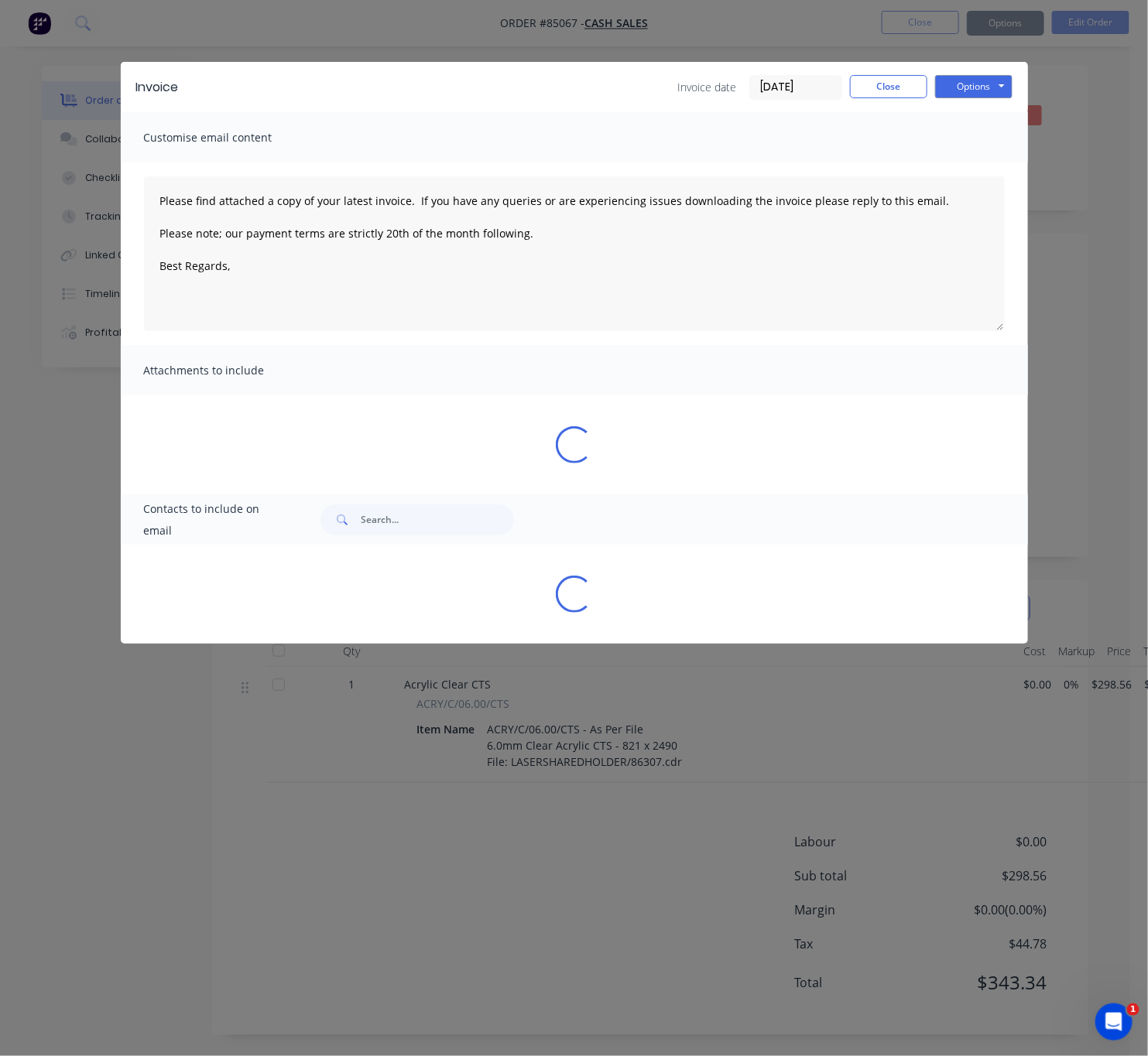
type textarea "Please find attached a copy of your latest invoice. If you have any queries or …"
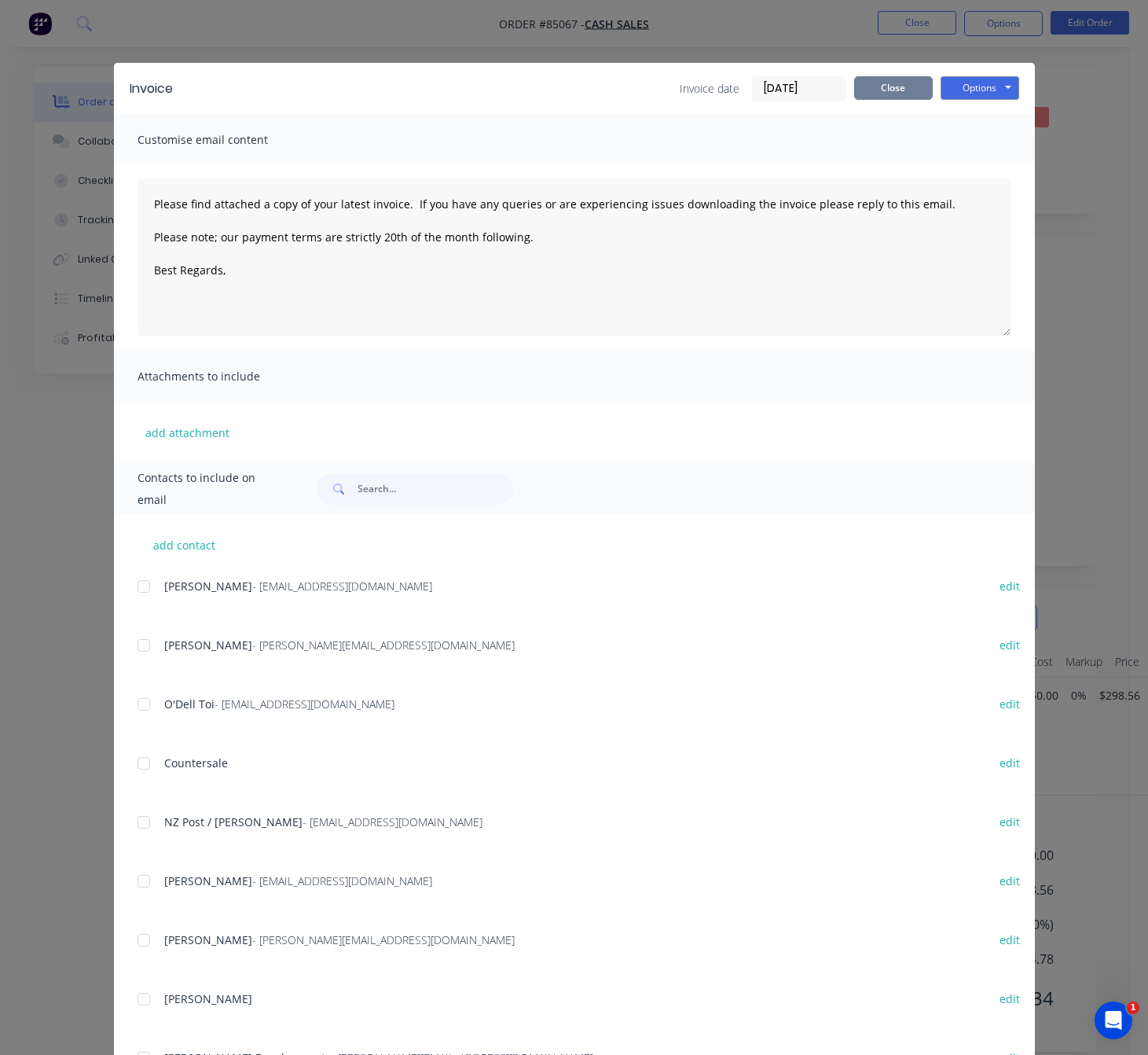
click at [901, 91] on button "Close" at bounding box center [893, 87] width 79 height 23
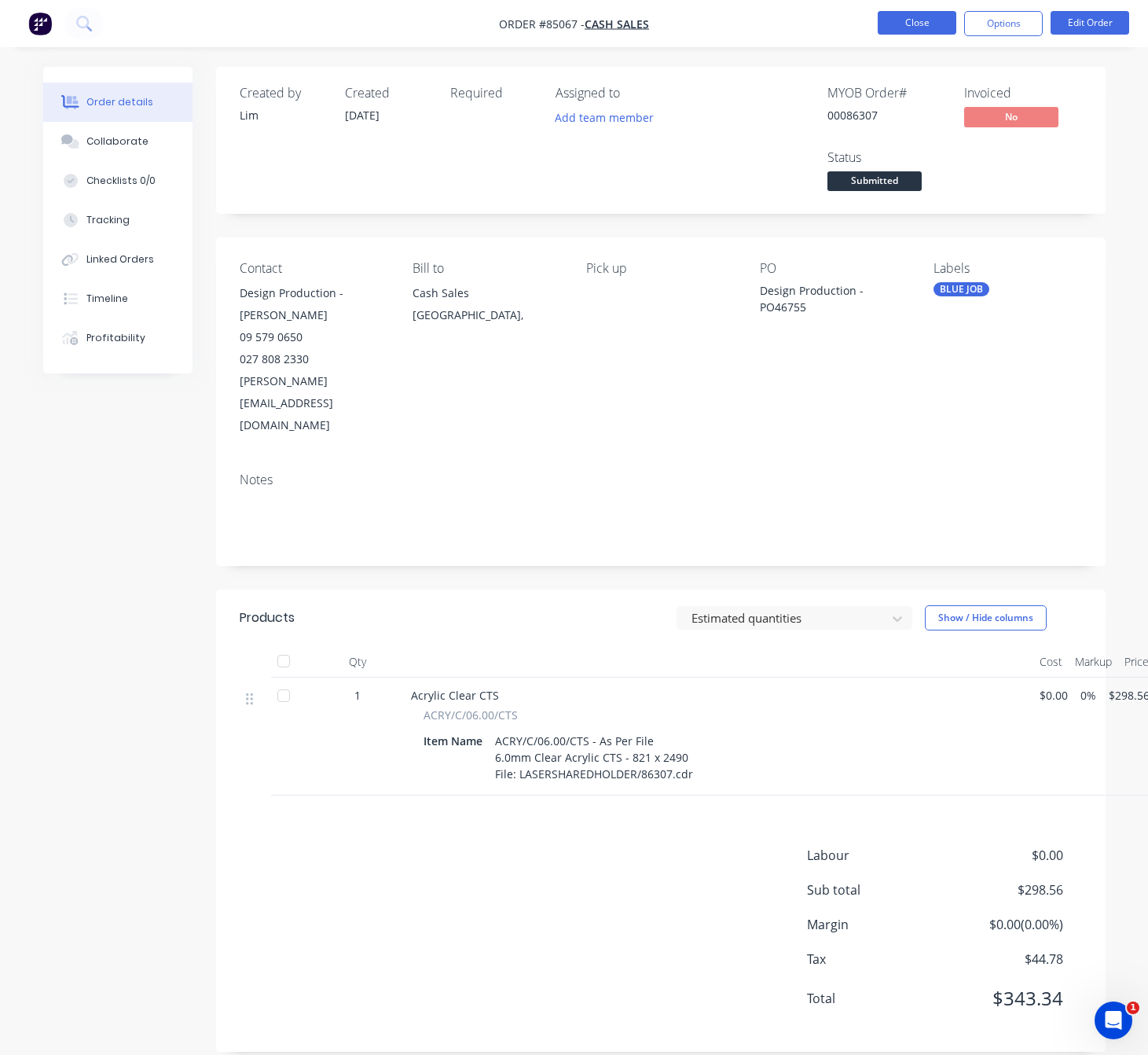
click at [925, 19] on button "Close" at bounding box center [916, 23] width 79 height 23
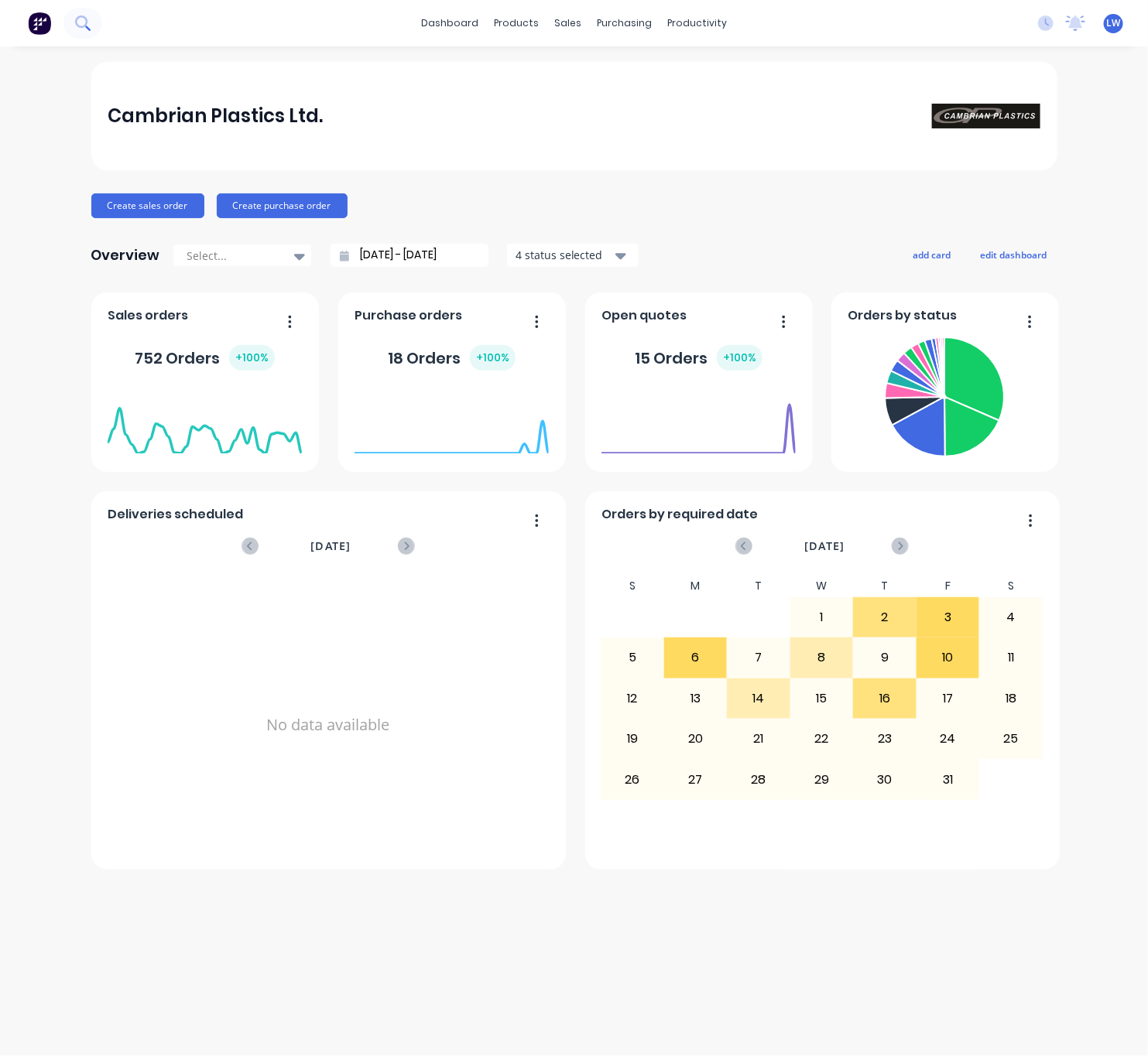
click at [79, 28] on icon at bounding box center [82, 22] width 14 height 14
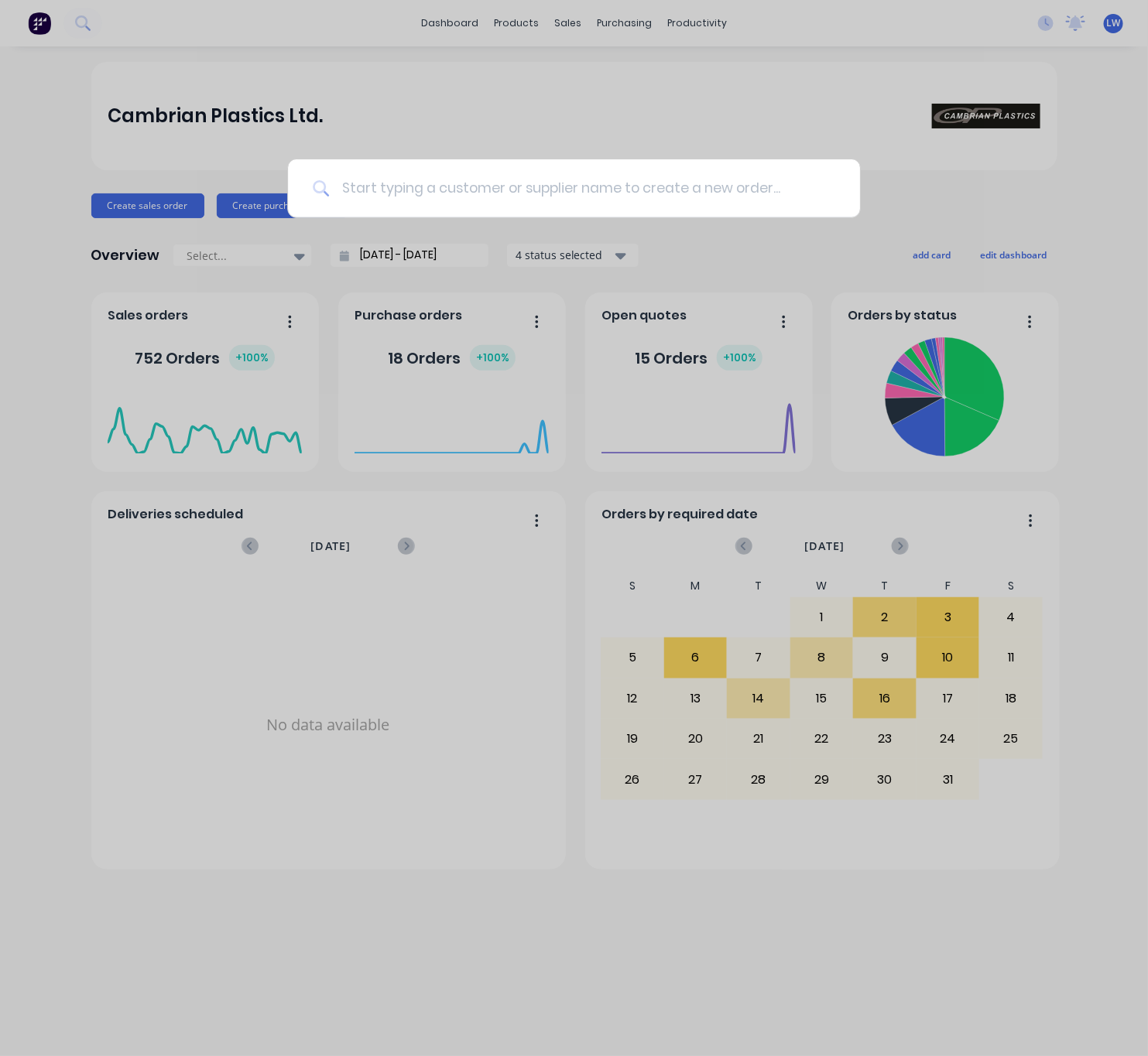
click at [465, 186] on input at bounding box center [582, 188] width 506 height 58
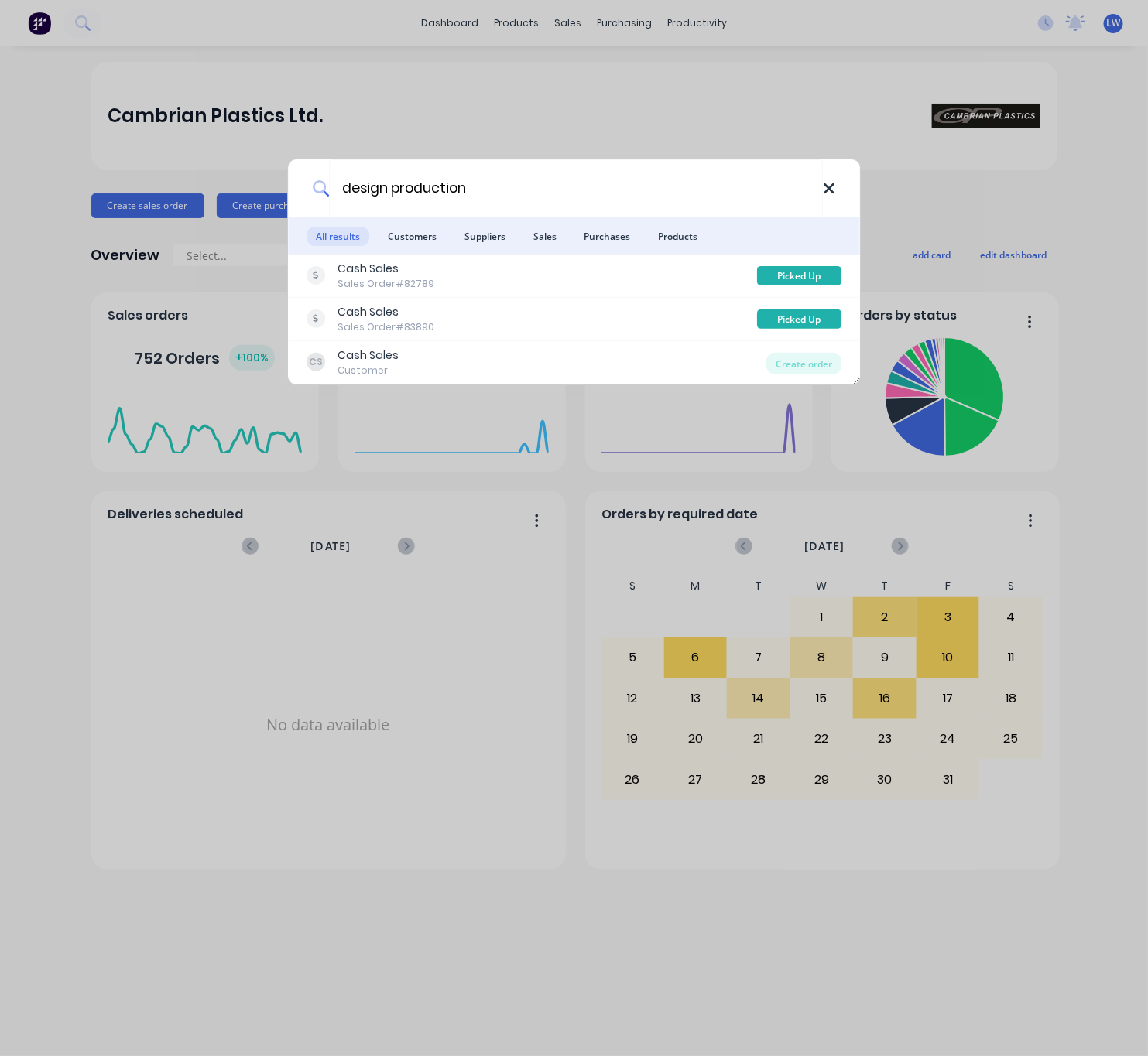
type input "design production"
click at [835, 186] on icon at bounding box center [829, 188] width 13 height 17
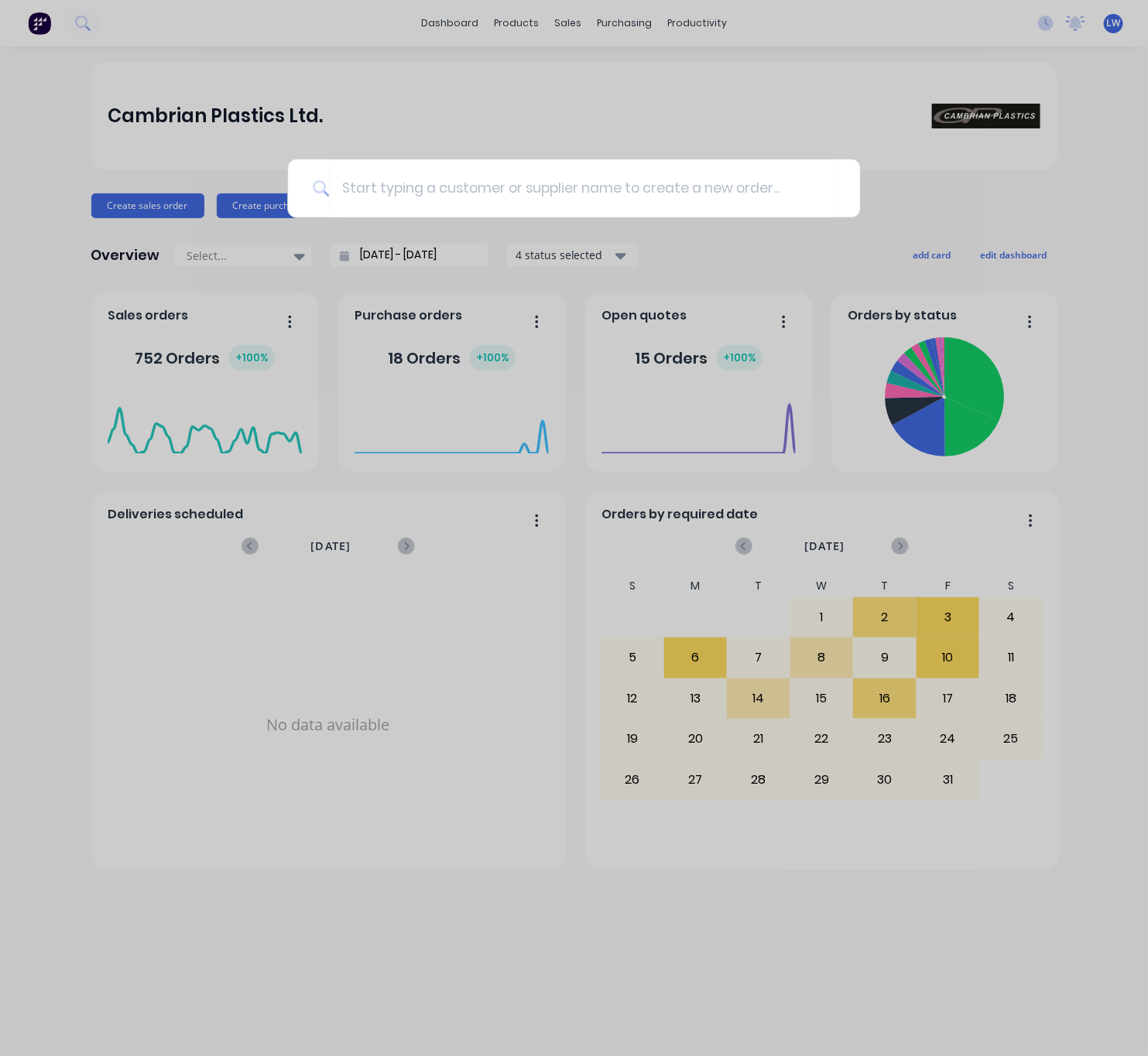
click at [613, 148] on div at bounding box center [574, 528] width 1148 height 1056
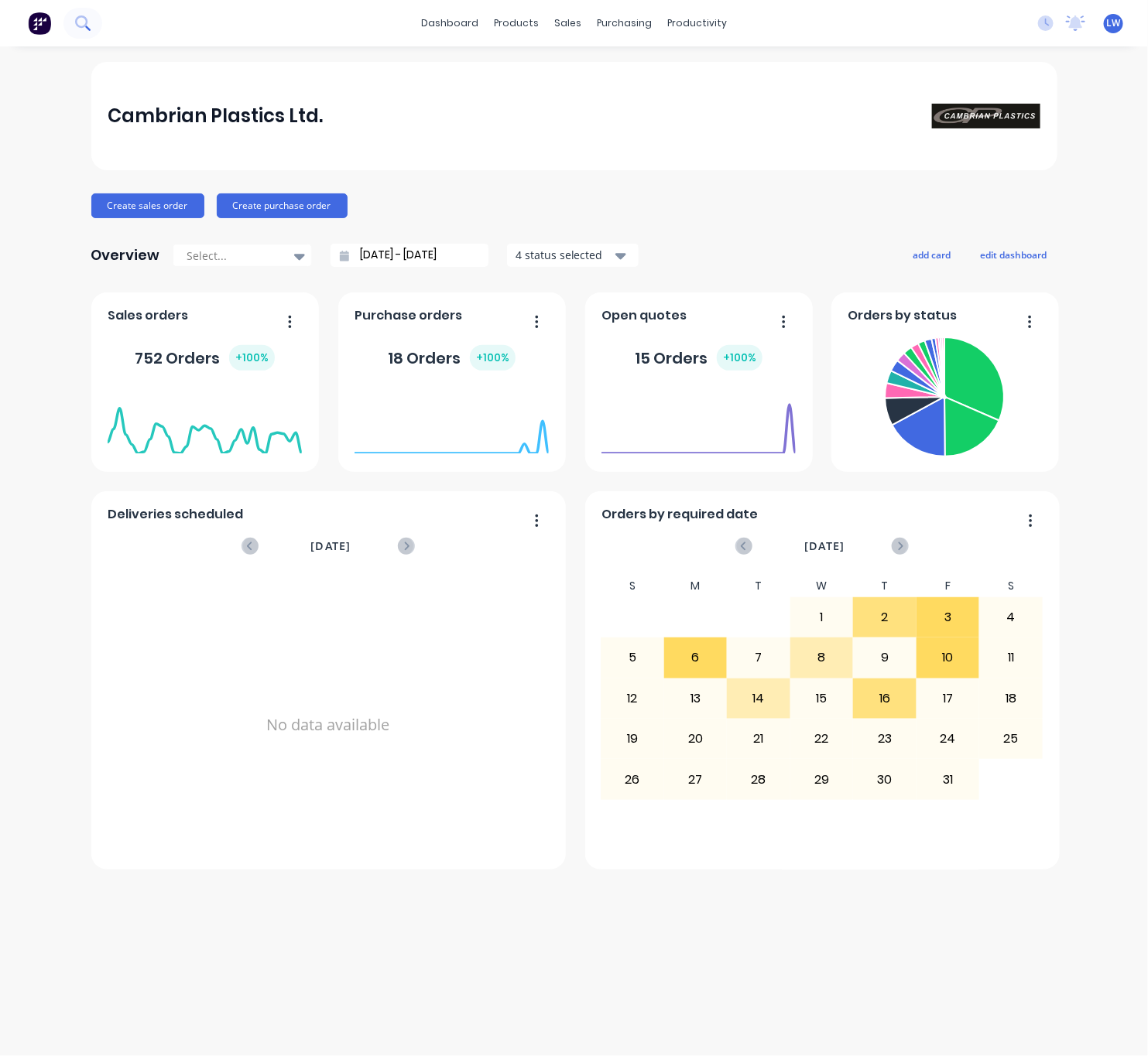
click at [81, 28] on icon at bounding box center [82, 22] width 14 height 14
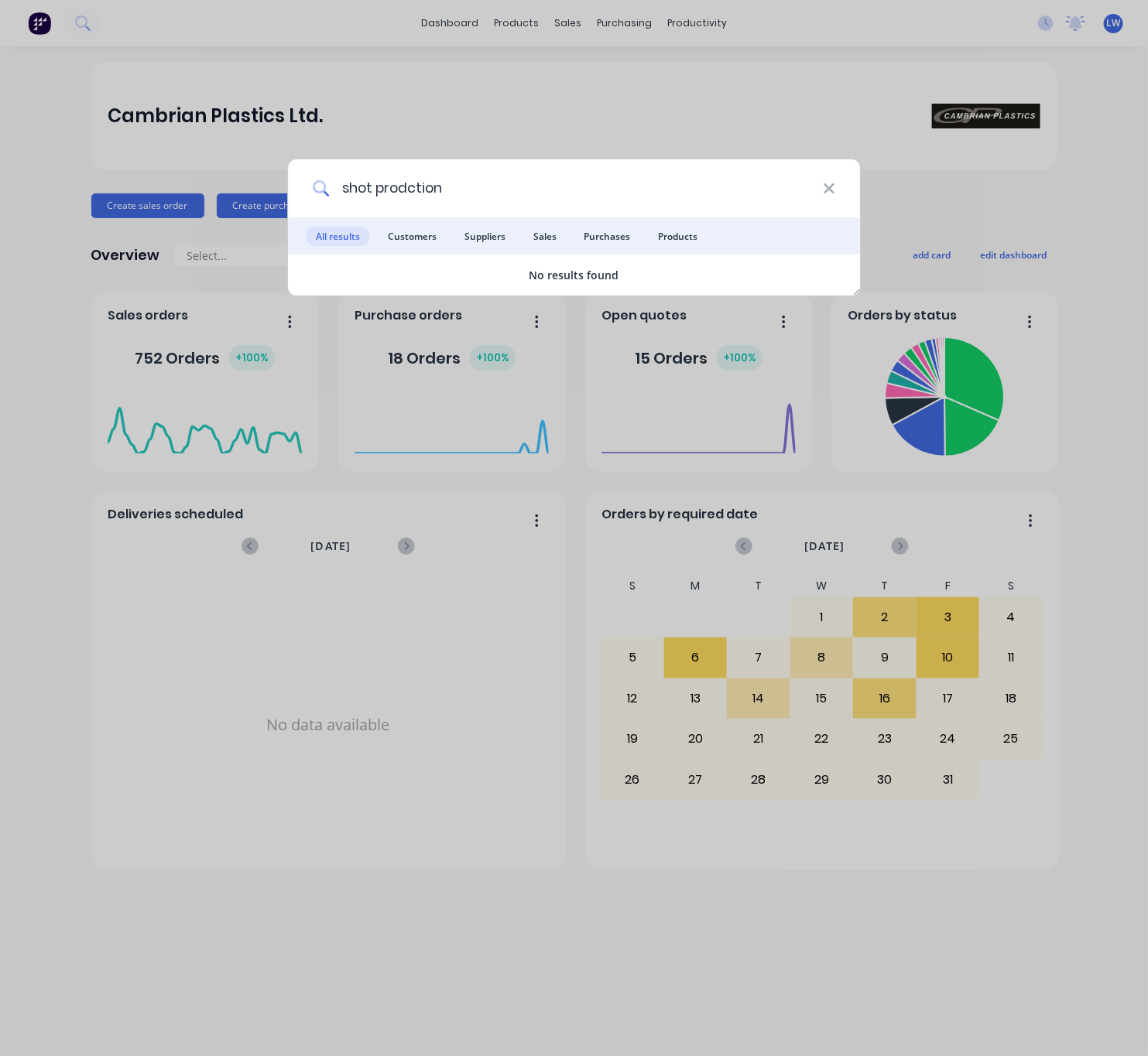
click at [410, 183] on input "shot prodction" at bounding box center [576, 188] width 493 height 58
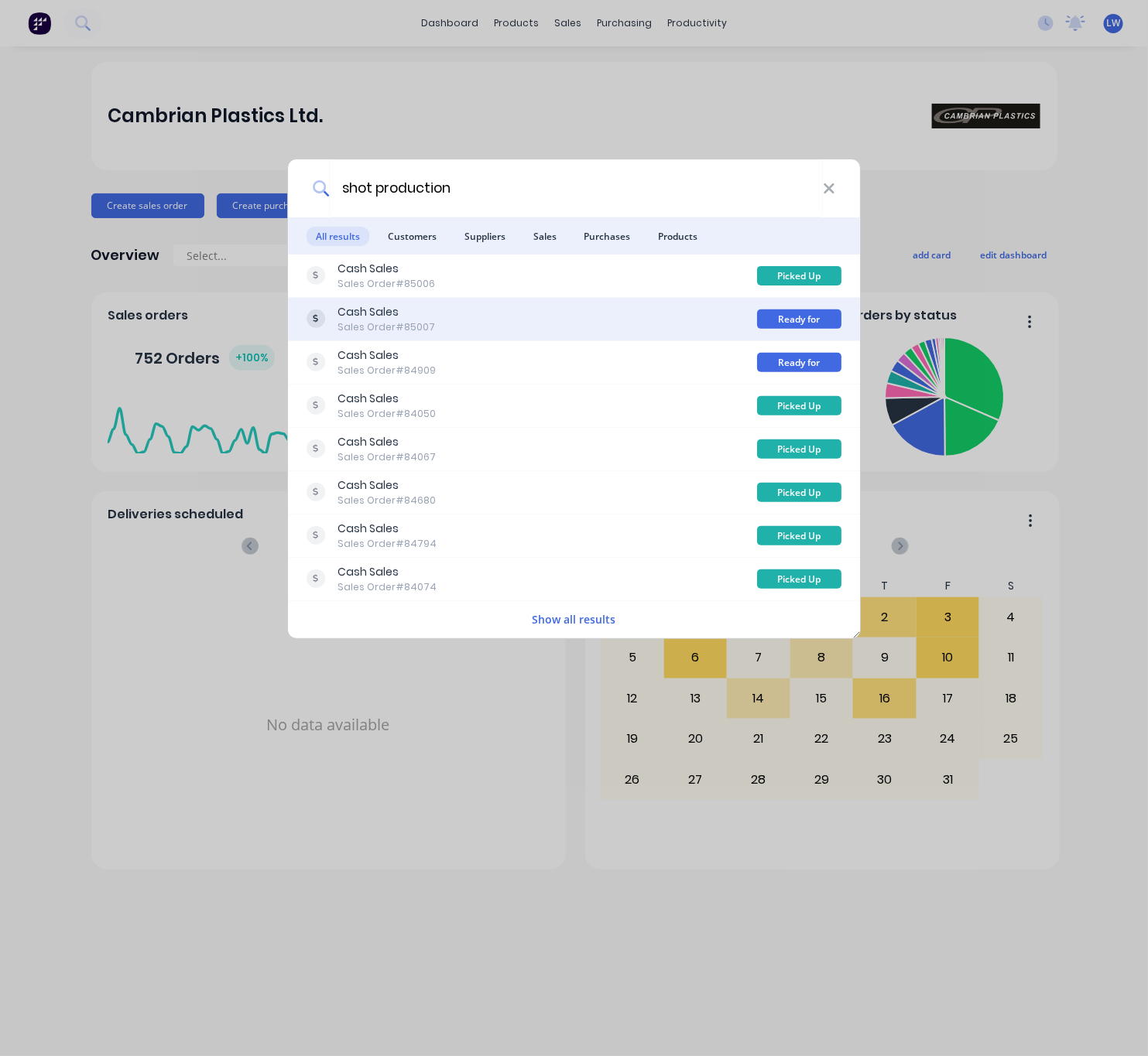
type input "shot production"
click at [596, 314] on div "Cash Sales Sales Order #85007" at bounding box center [531, 320] width 450 height 30
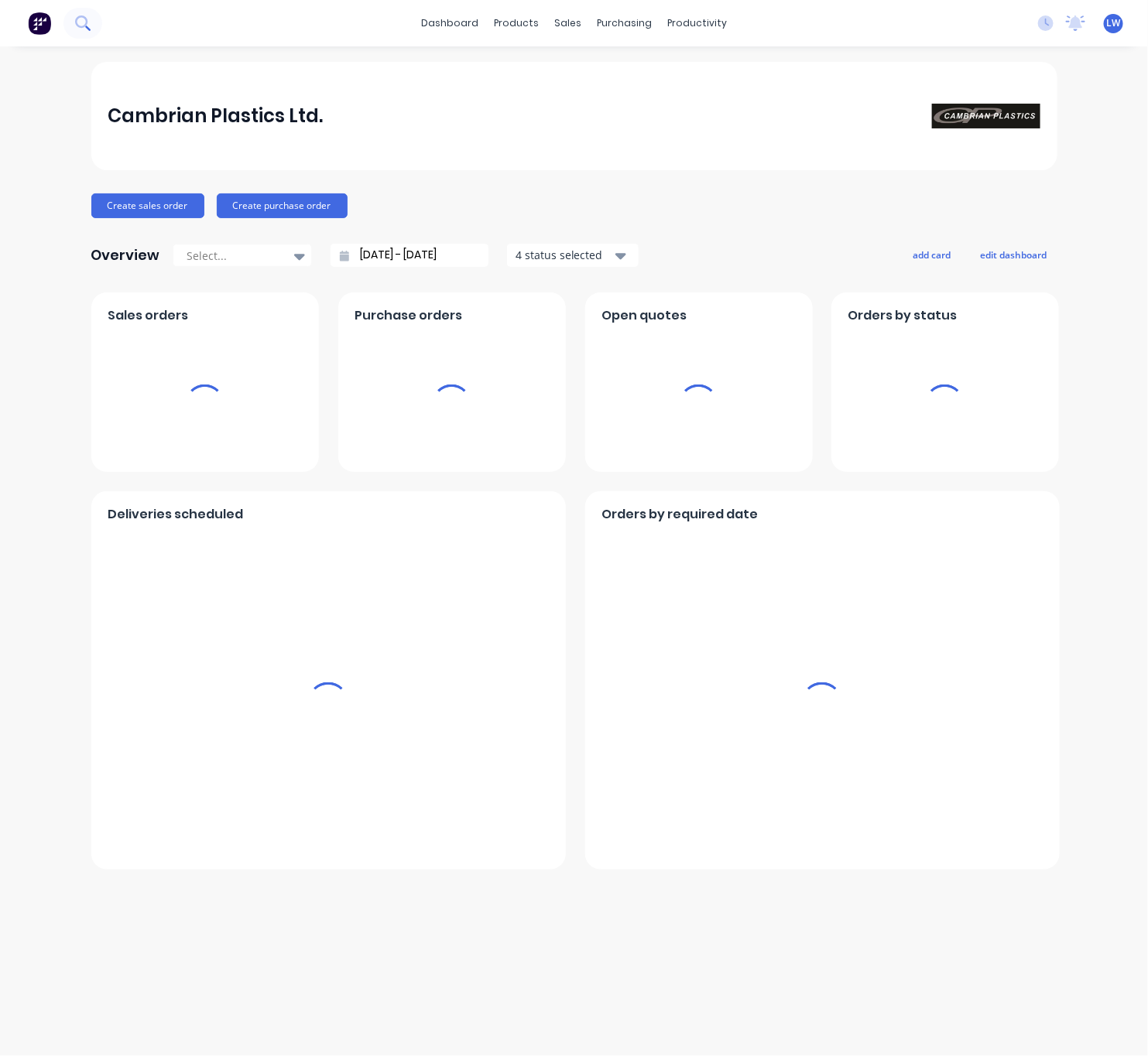
click at [77, 26] on icon at bounding box center [82, 22] width 14 height 14
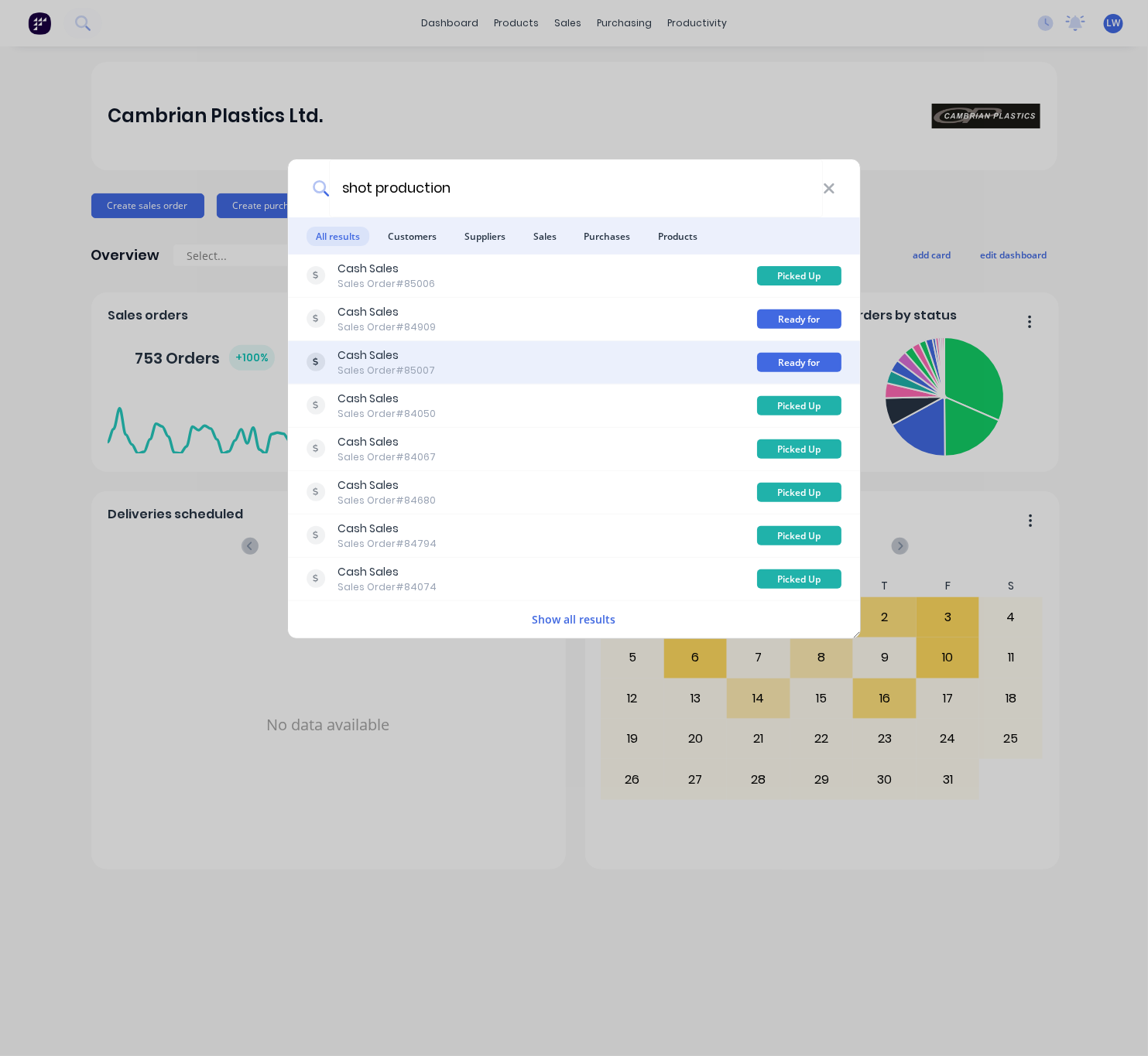
type input "shot production"
click at [623, 353] on div "Cash Sales Sales Order #85007" at bounding box center [531, 363] width 450 height 30
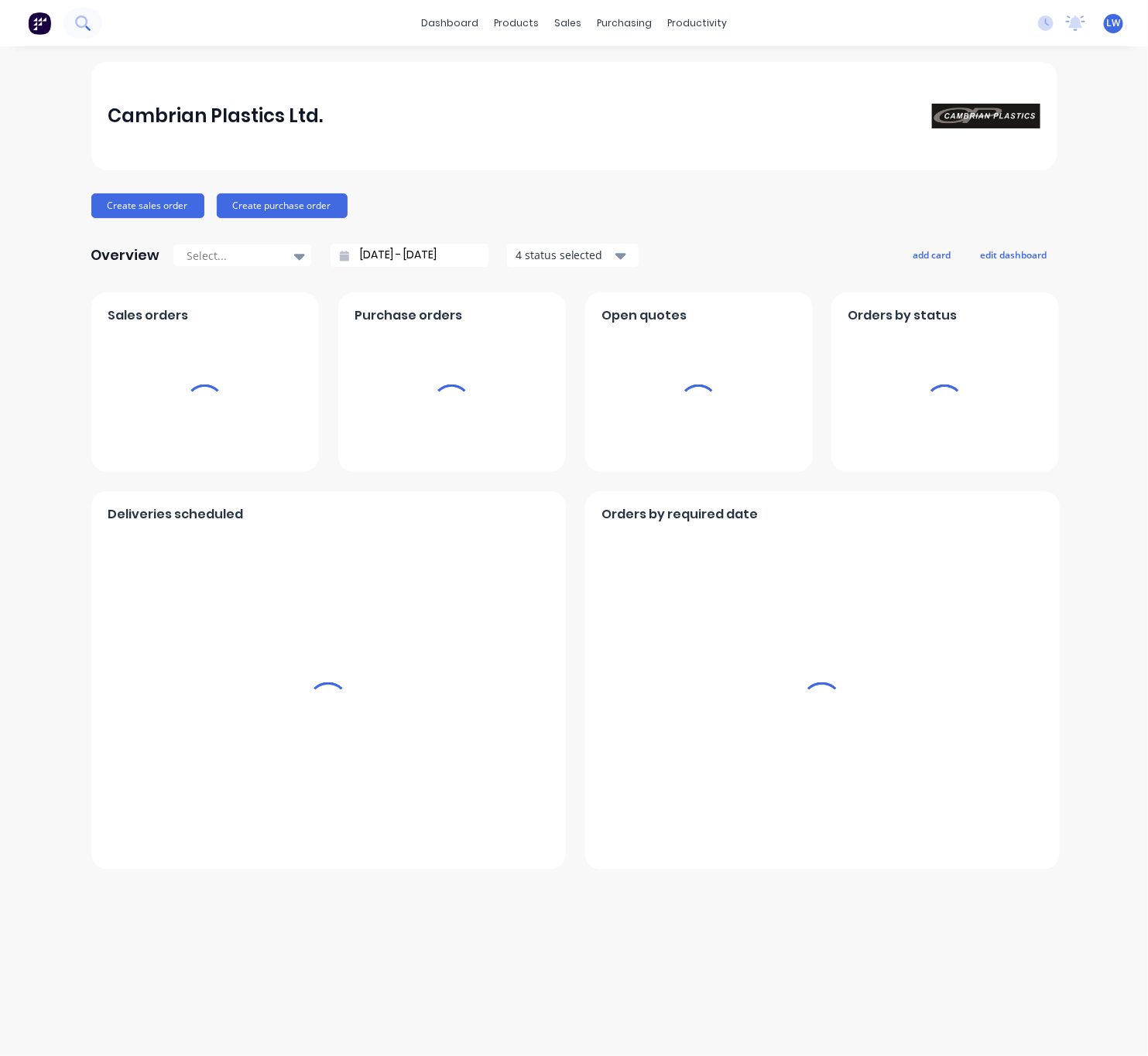
click at [82, 26] on icon at bounding box center [82, 22] width 14 height 14
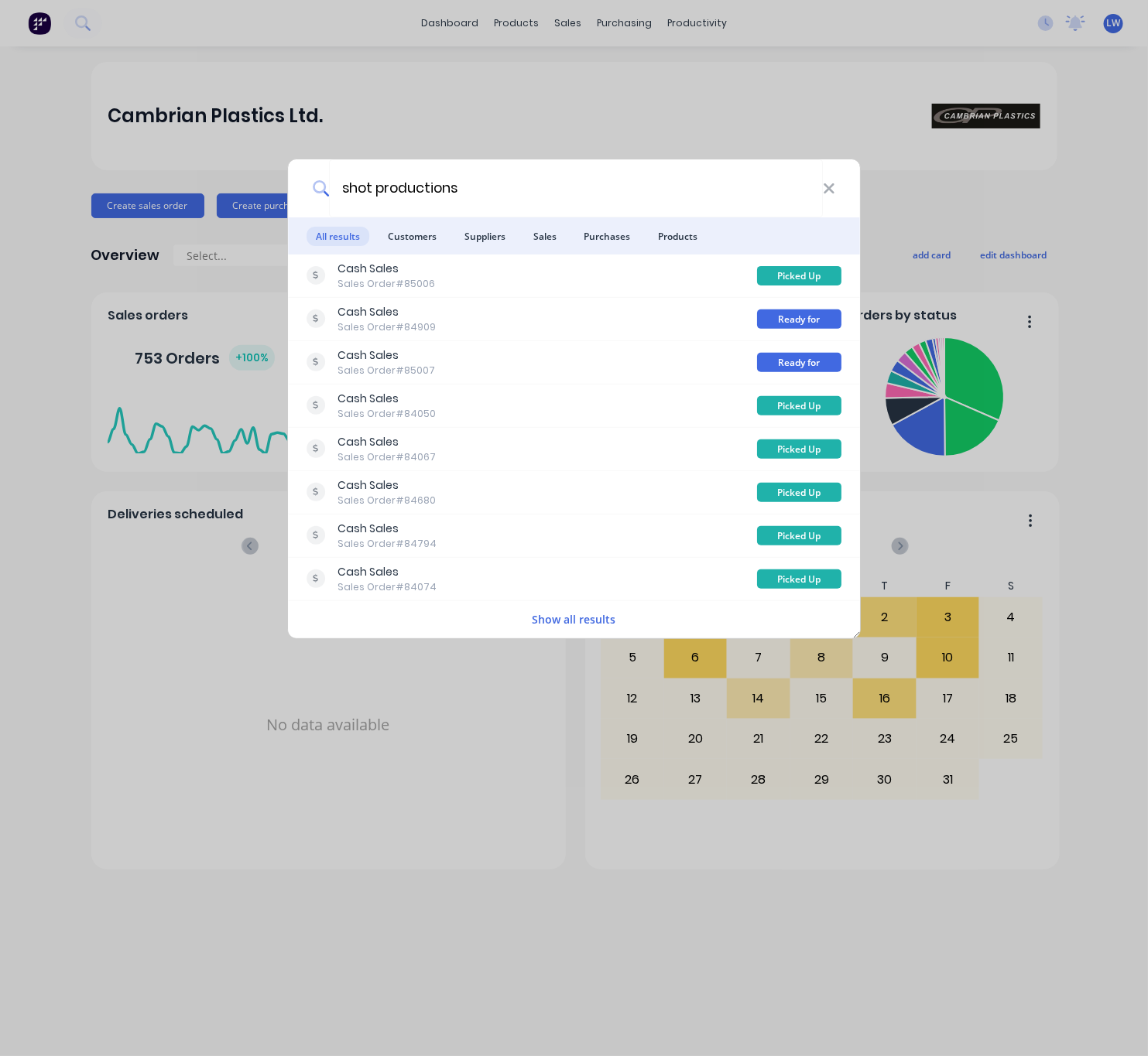
drag, startPoint x: 477, startPoint y: 196, endPoint x: 285, endPoint y: 175, distance: 193.1
click at [303, 186] on div "shot productions" at bounding box center [574, 188] width 572 height 58
type input "86148"
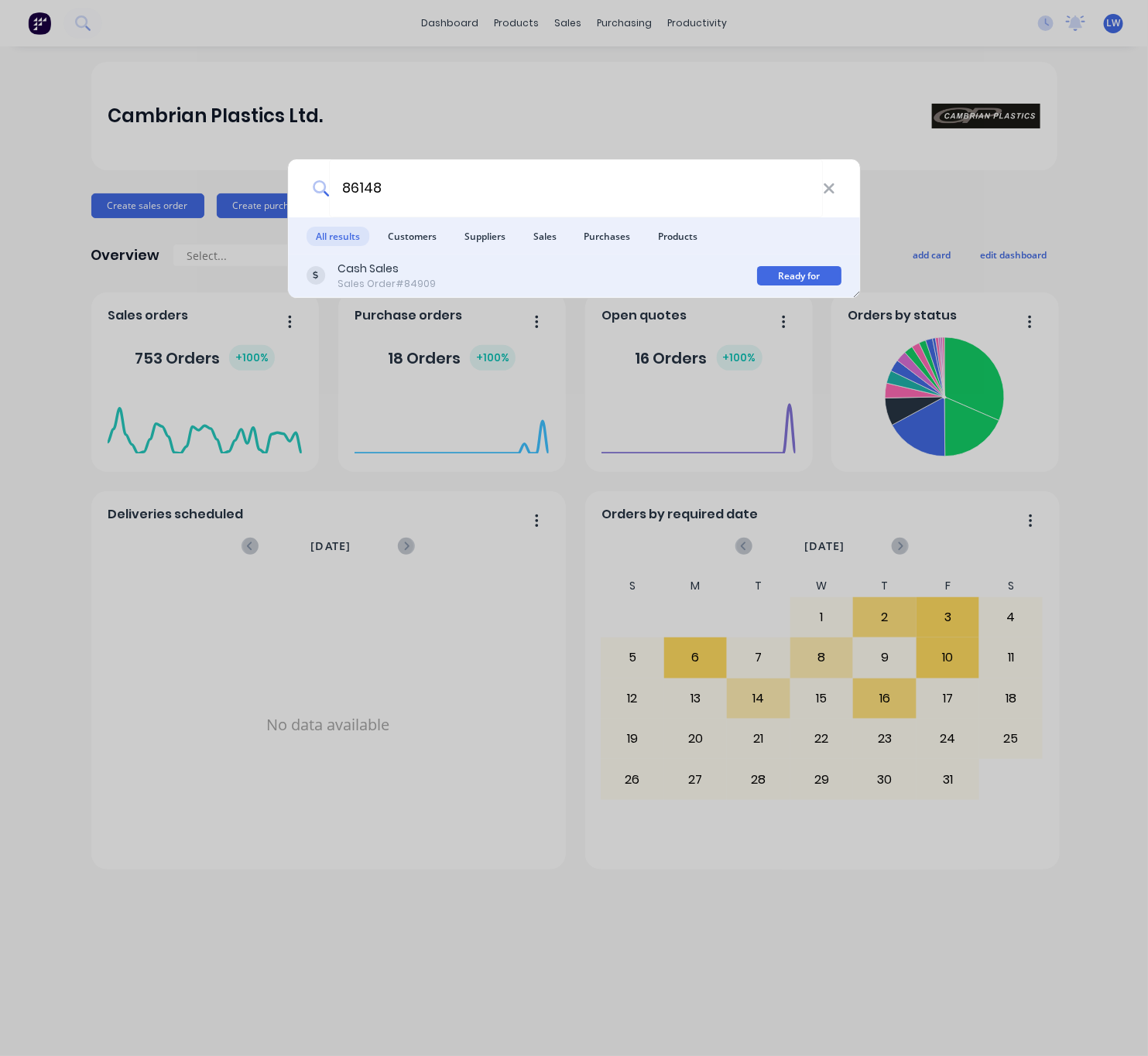
click at [571, 277] on div "Cash Sales Sales Order #84909" at bounding box center [531, 276] width 450 height 30
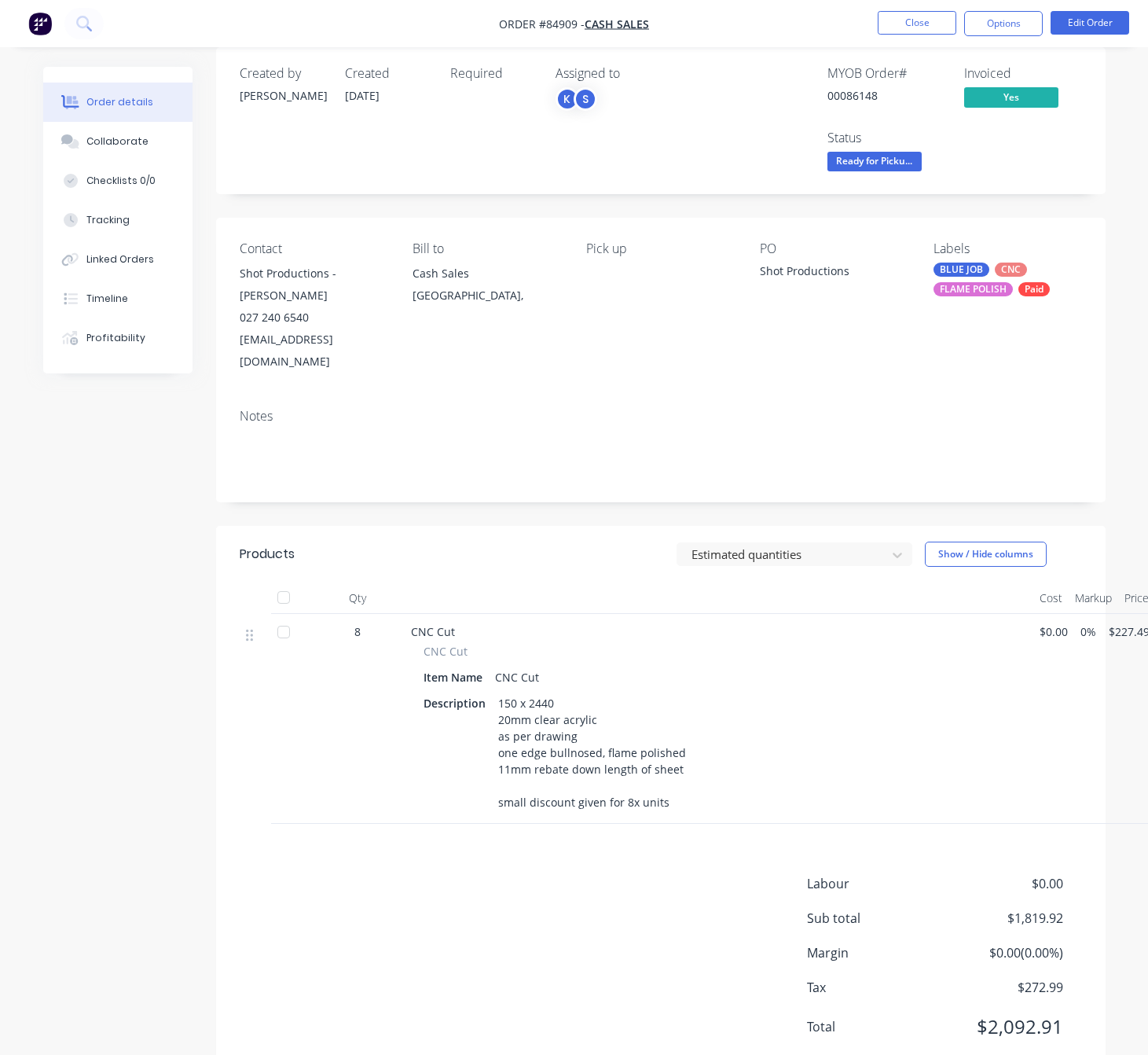
scroll to position [24, 0]
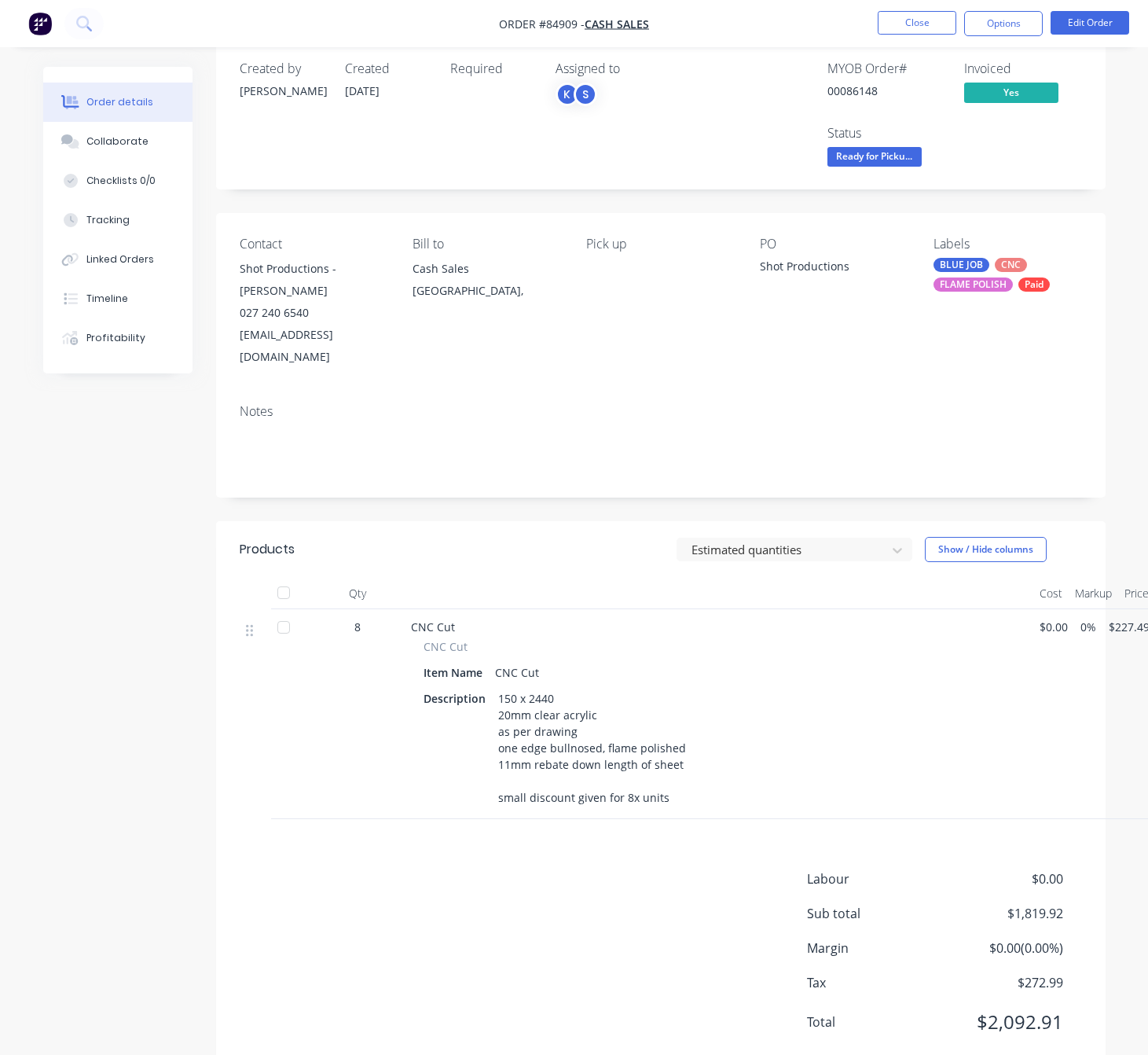
click at [885, 158] on span "Ready for Picku..." at bounding box center [874, 157] width 94 height 19
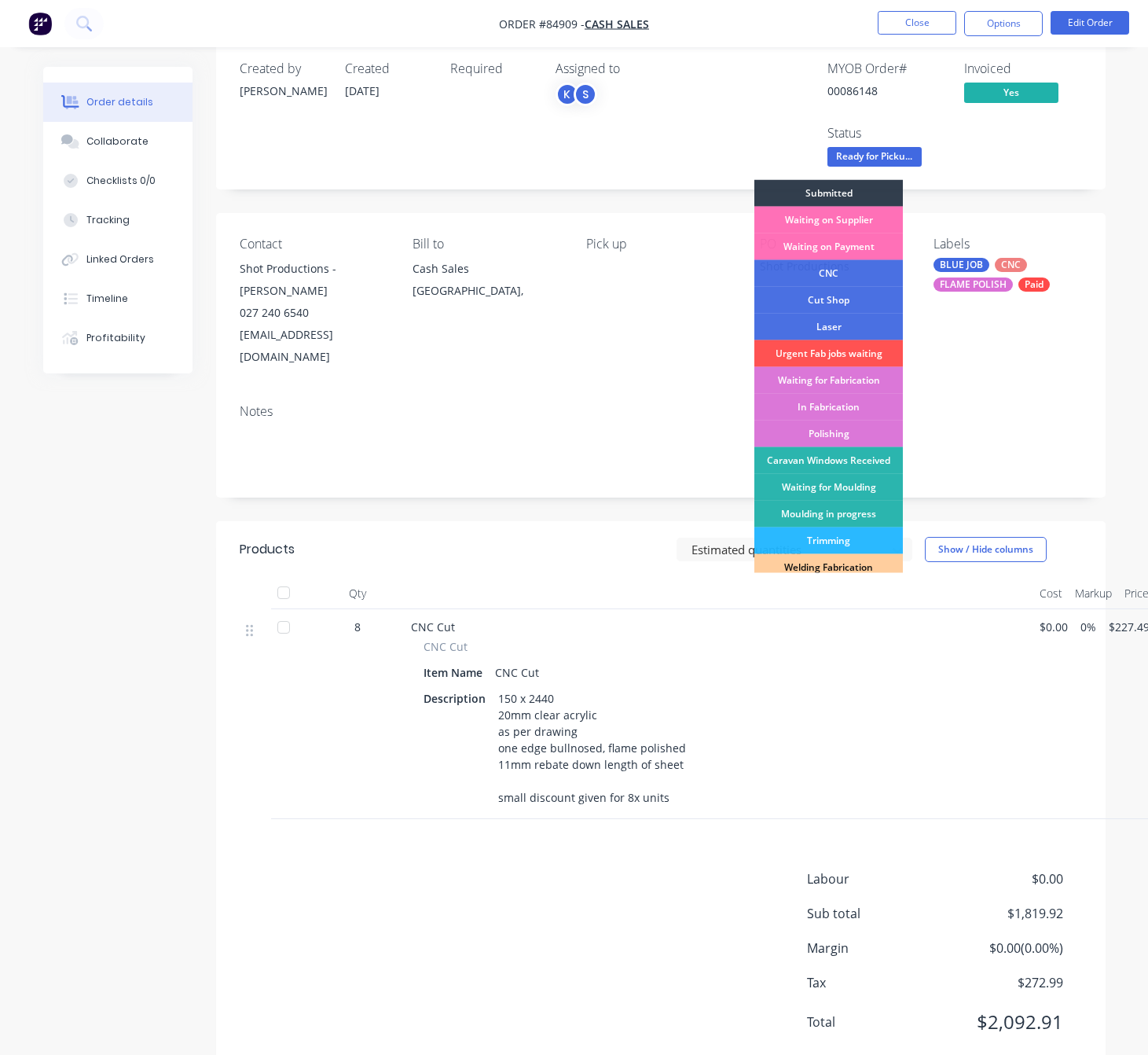
click at [1061, 161] on div "MYOB Order # 00086148 Invoiced Yes Status Ready for Picku... Submitted Waiting …" at bounding box center [898, 116] width 369 height 109
